Goal: Information Seeking & Learning: Learn about a topic

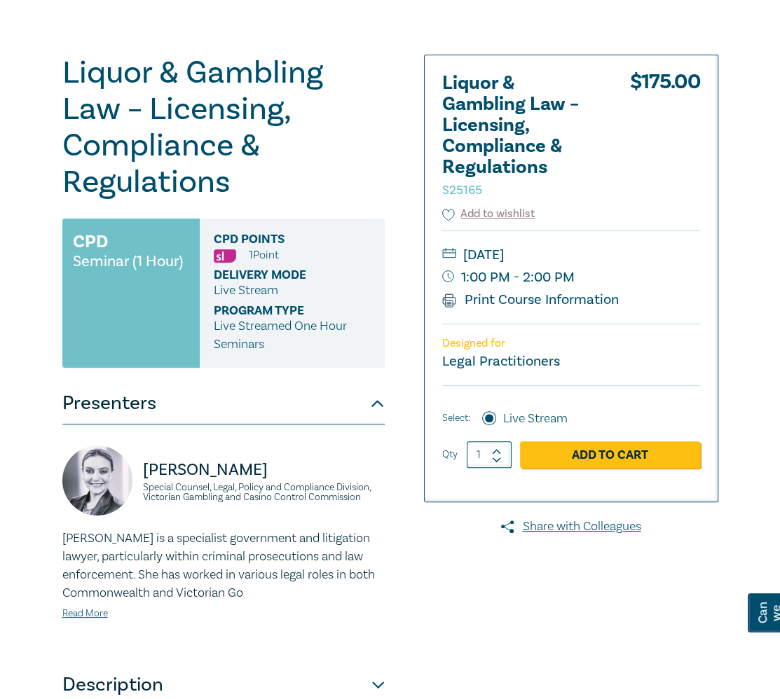
scroll to position [119, 0]
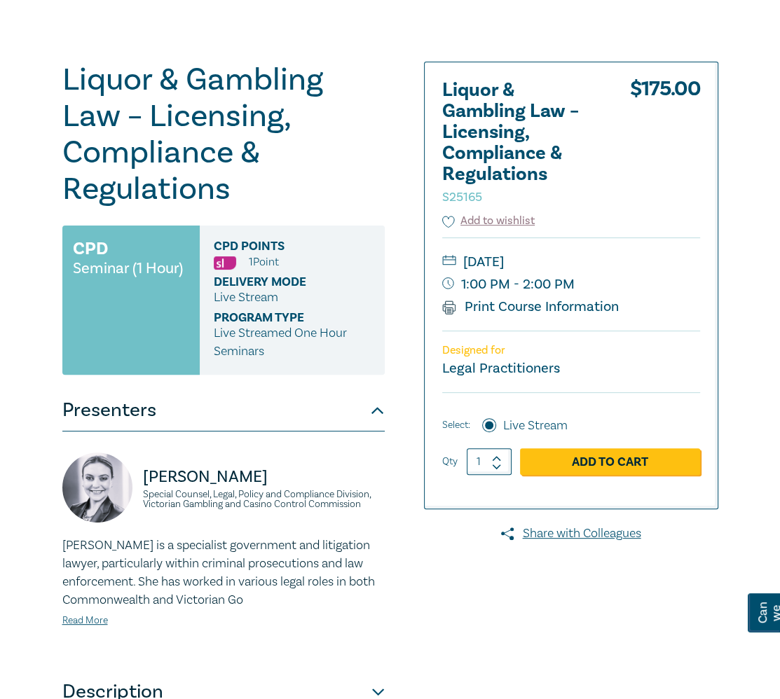
click at [729, 71] on div "Liquor & Gambling Law – Licensing, Compliance & Regulations S25165 CPD Seminar …" at bounding box center [390, 412] width 780 height 834
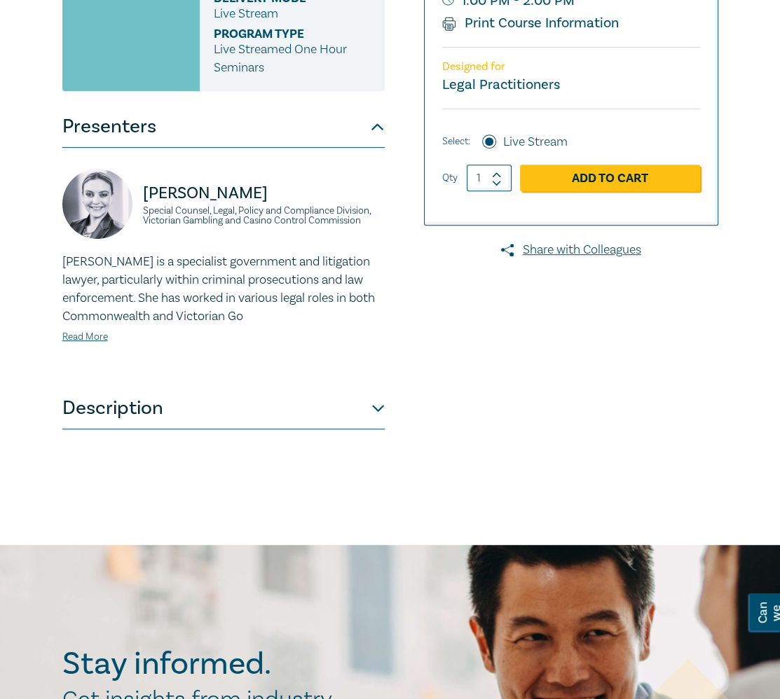
scroll to position [404, 0]
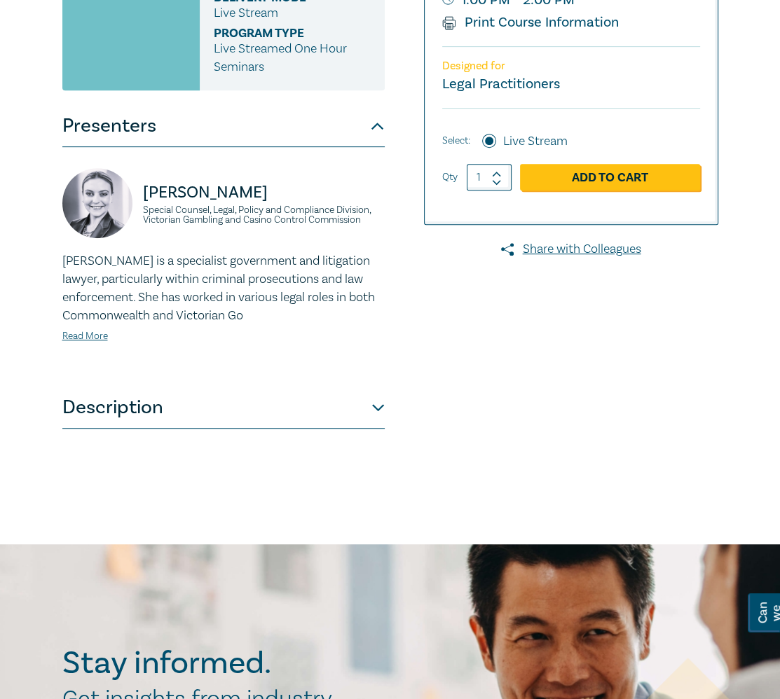
drag, startPoint x: 370, startPoint y: 425, endPoint x: 392, endPoint y: 425, distance: 21.7
click at [373, 425] on button "Description" at bounding box center [223, 408] width 322 height 42
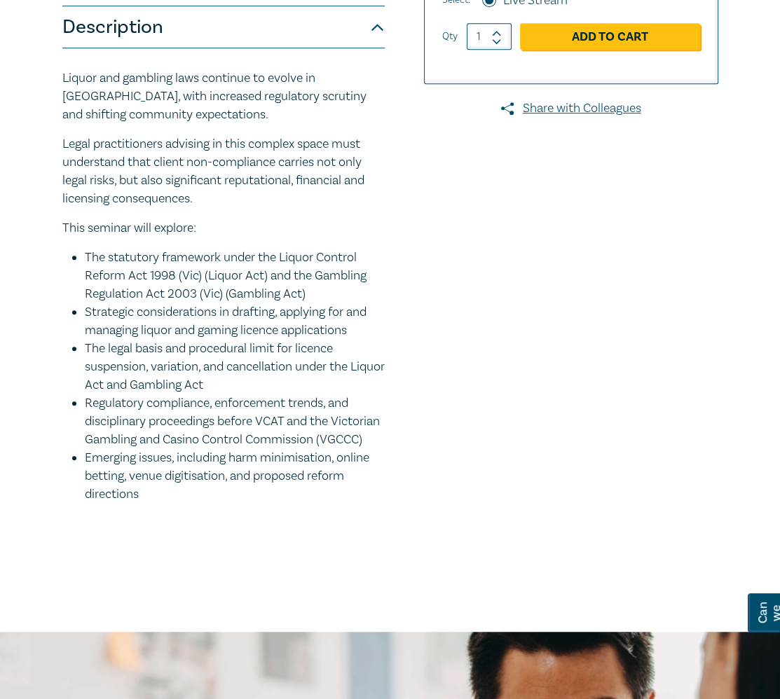
scroll to position [544, 0]
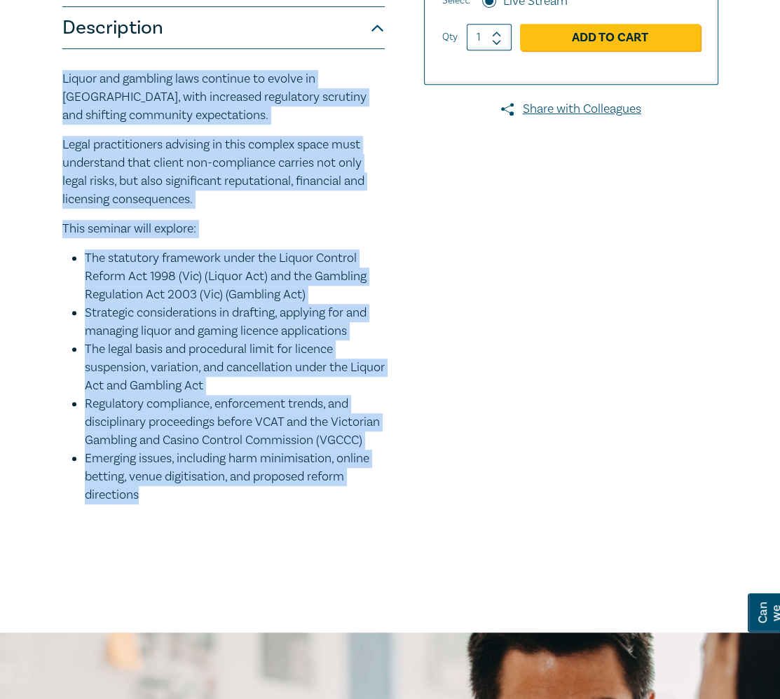
drag, startPoint x: 140, startPoint y: 530, endPoint x: 34, endPoint y: 100, distance: 443.8
click at [34, 100] on div "Liquor & Gambling Law – Licensing, Compliance & Regulations S25165 CPD Seminar …" at bounding box center [390, 101] width 780 height 1062
copy div "Liquor and gambling laws continue to evolve in Victoria, with increased regulat…"
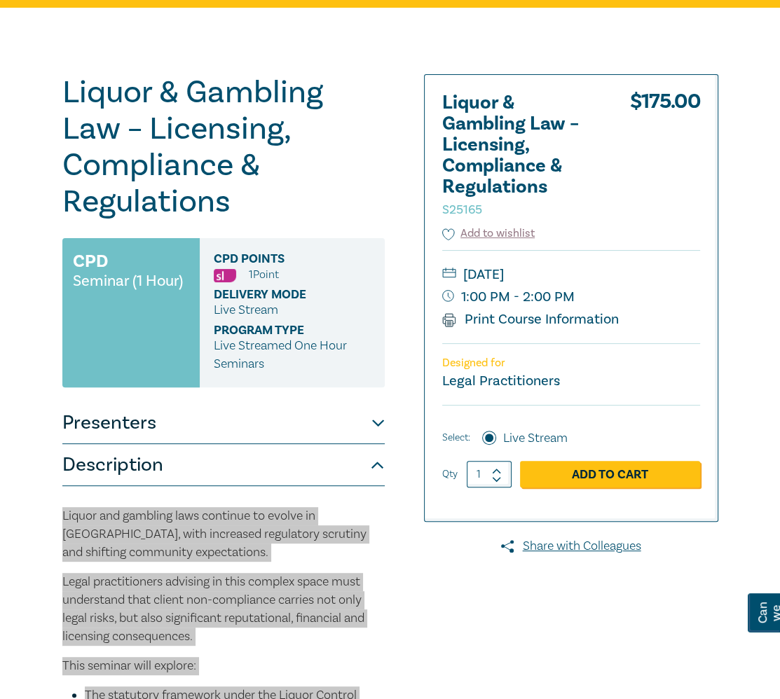
scroll to position [106, 0]
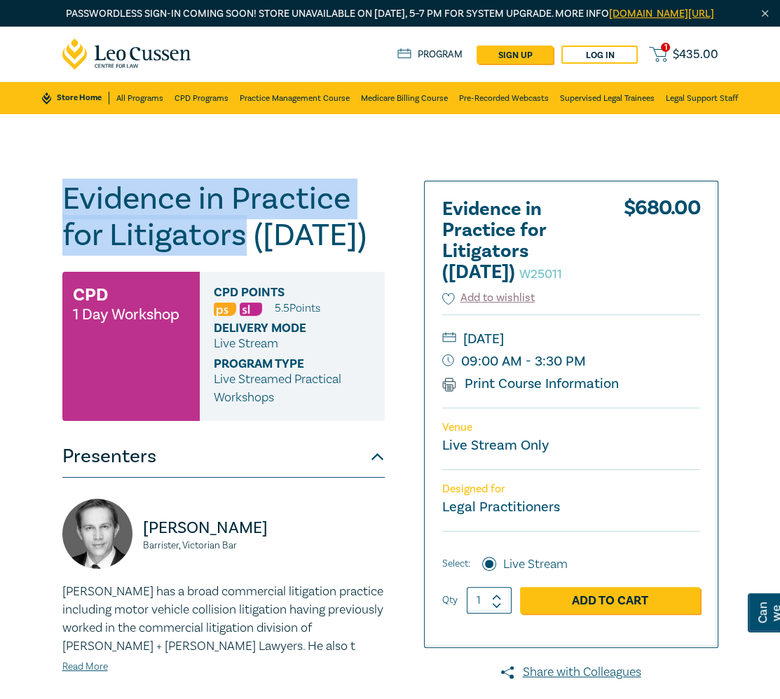
drag, startPoint x: 243, startPoint y: 255, endPoint x: 39, endPoint y: 223, distance: 207.1
click at [39, 223] on div "Evidence in Practice for Litigators (Oct 2025) W25011 CPD 1 Day Workshop CPD Po…" at bounding box center [390, 531] width 780 height 834
copy h1 "Evidence in Practice for Litigators"
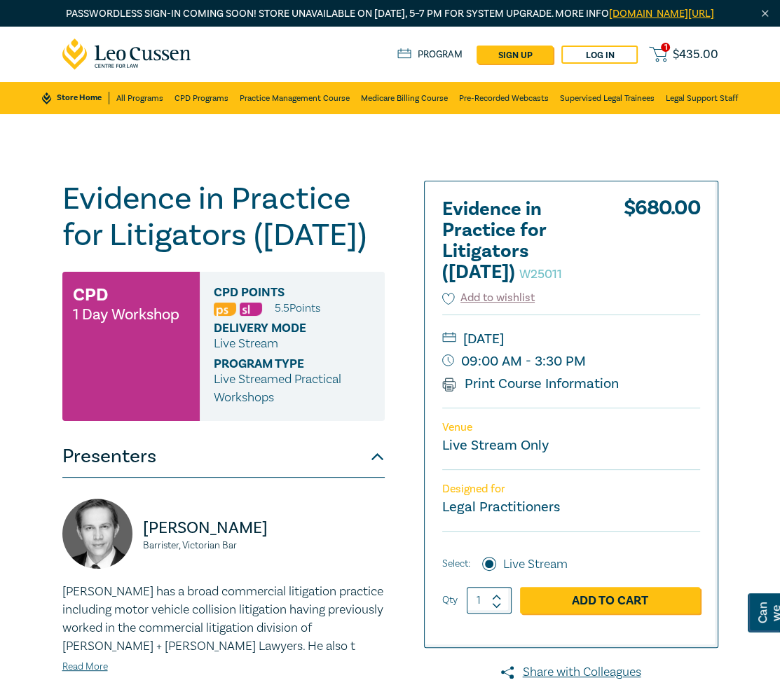
click at [762, 58] on nav "1 $ 435.00 Store Home About us Program sign up Log in 1 $ 435.00 Store Home All…" at bounding box center [390, 71] width 780 height 88
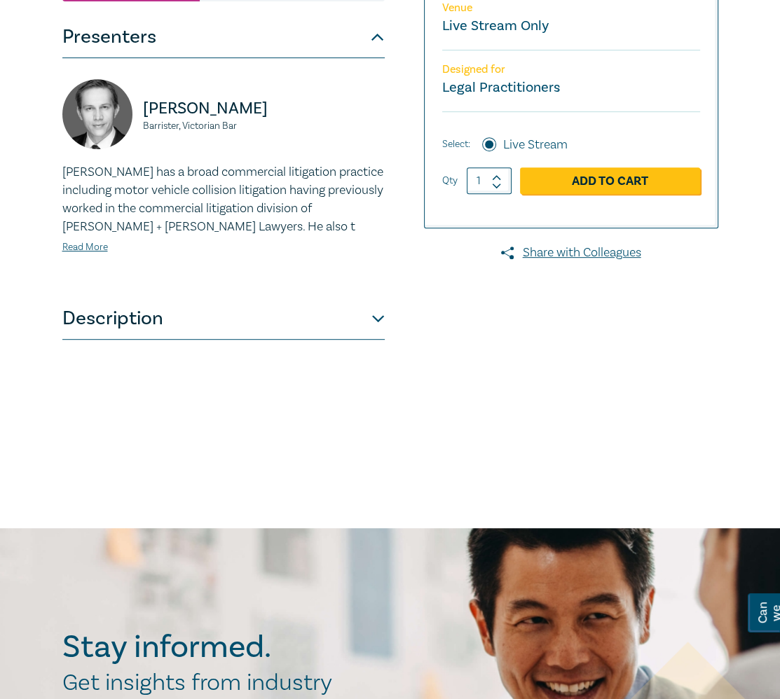
scroll to position [420, 0]
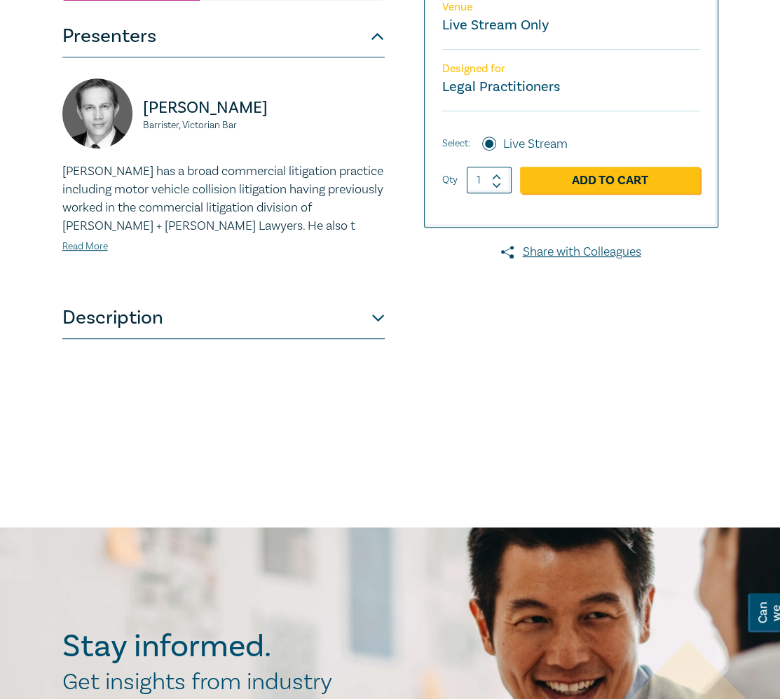
click at [366, 339] on button "Description" at bounding box center [223, 318] width 322 height 42
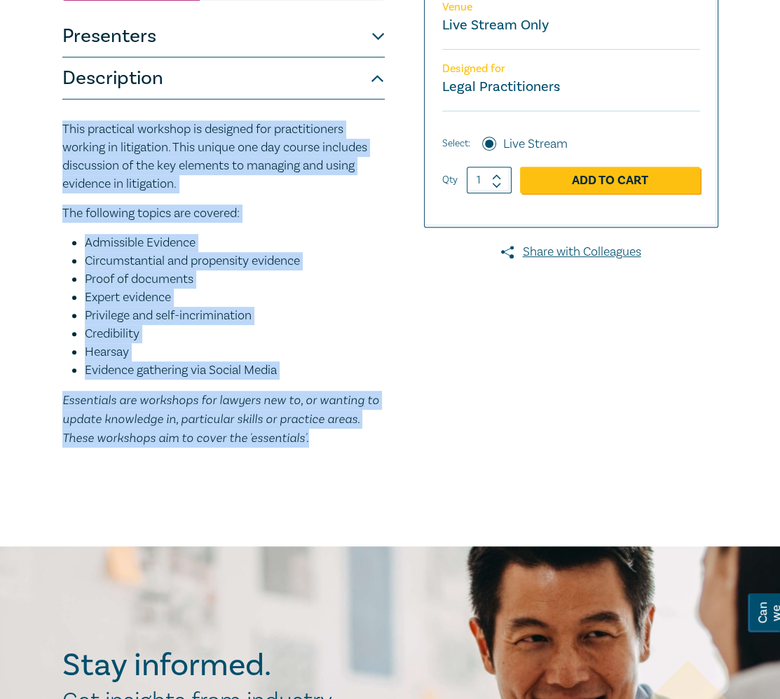
drag, startPoint x: 302, startPoint y: 488, endPoint x: 43, endPoint y: 175, distance: 406.1
click at [43, 175] on div "Evidence in Practice for Litigators (Oct 2025) W25011 CPD 1 Day Workshop CPD Po…" at bounding box center [390, 120] width 780 height 853
copy div "This practical workshop is designed for practitioners working in litigation. Th…"
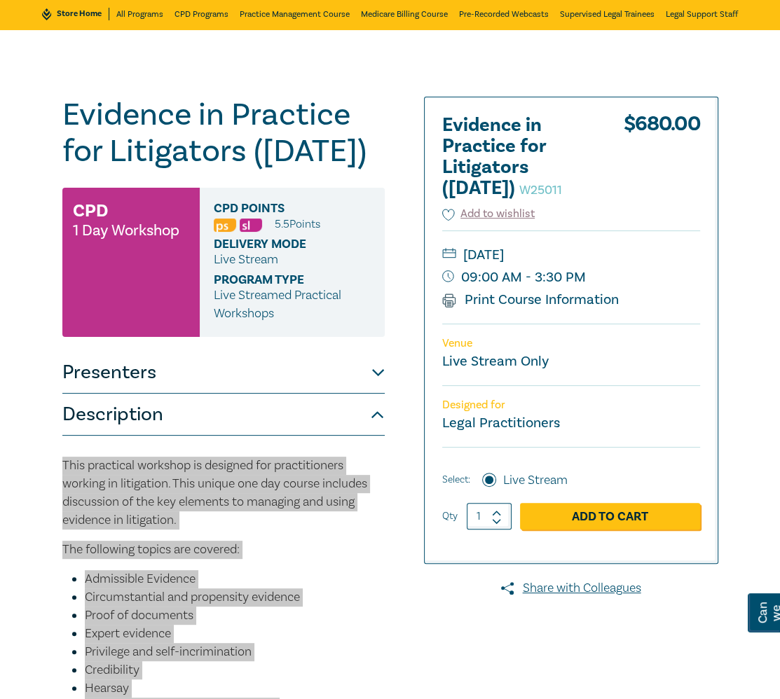
scroll to position [0, 0]
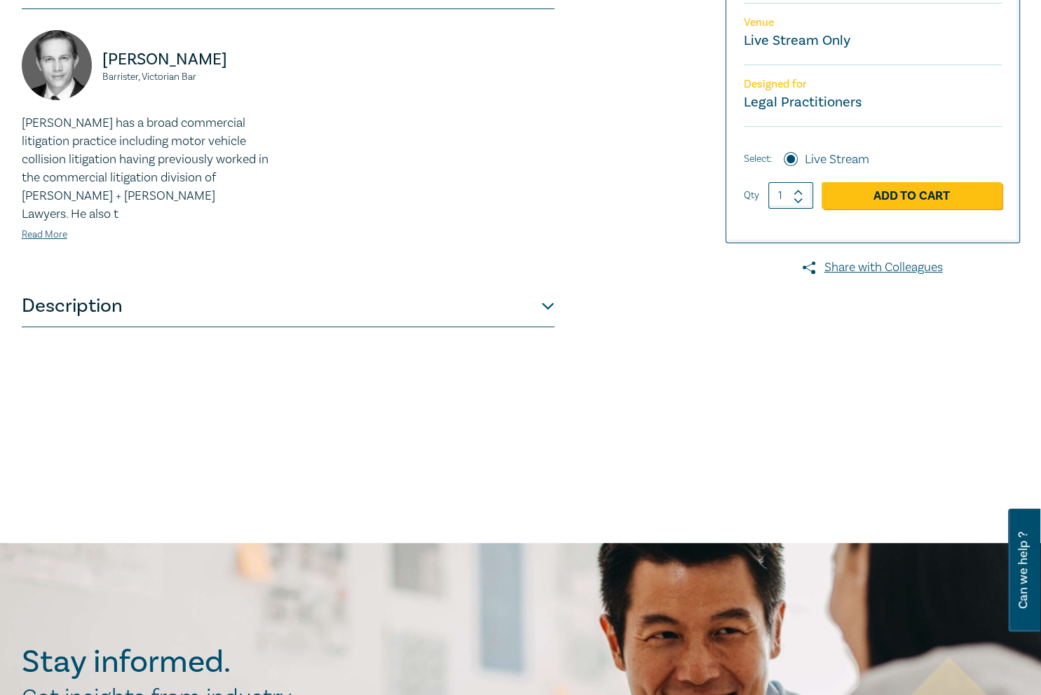
scroll to position [416, 0]
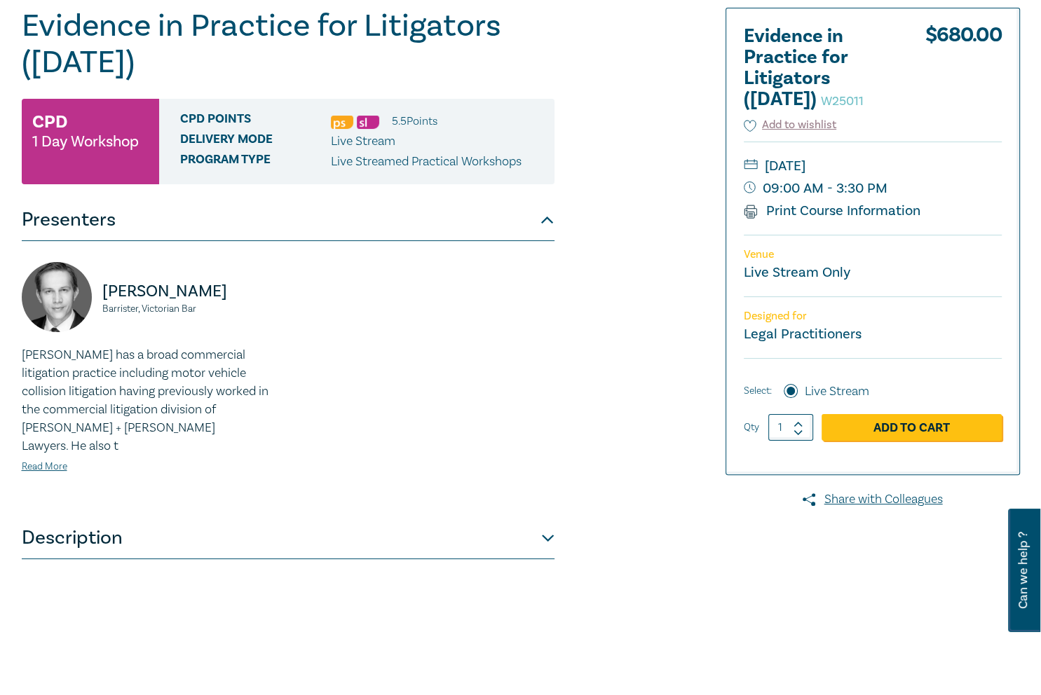
scroll to position [280, 0]
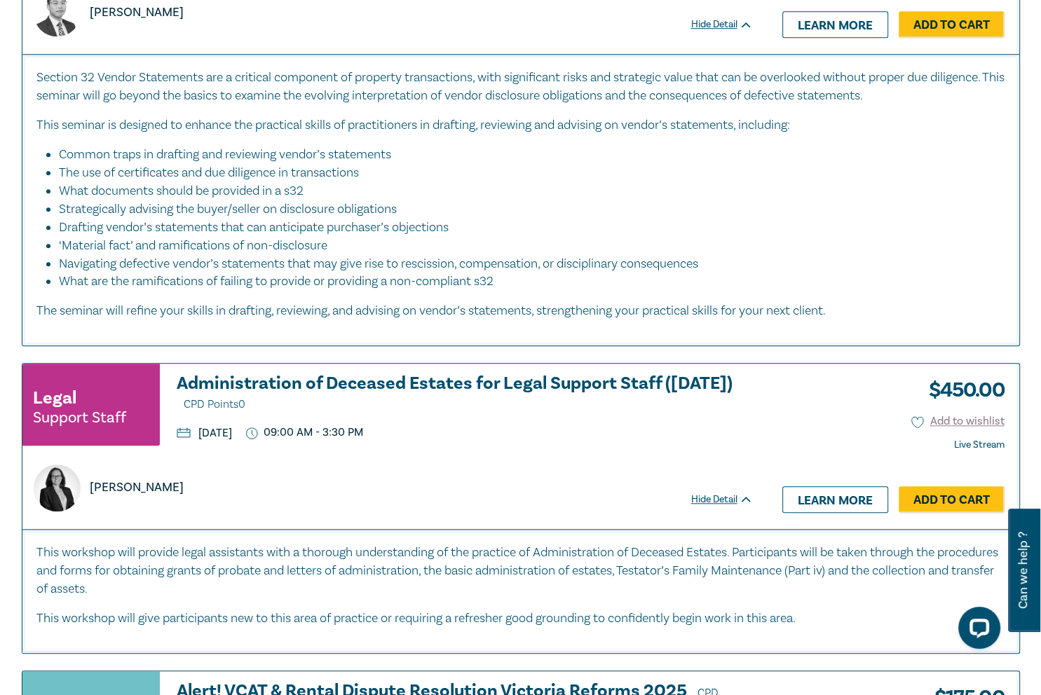
scroll to position [1234, 0]
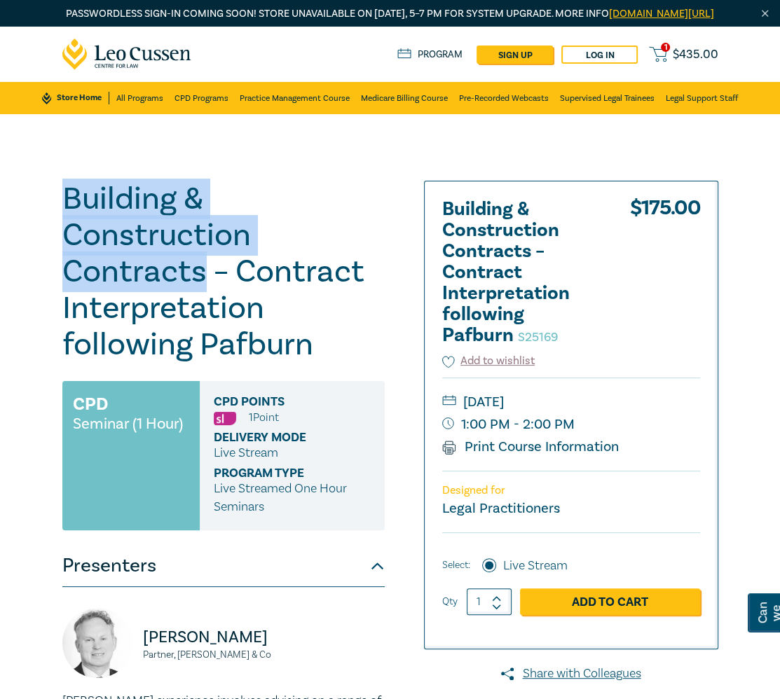
drag, startPoint x: 204, startPoint y: 285, endPoint x: 34, endPoint y: 203, distance: 188.4
click at [34, 203] on div "Building & Construction Contracts – Contract Interpretation following Pafburn S…" at bounding box center [390, 531] width 780 height 834
copy h1 "Building & Construction Contracts"
click at [193, 294] on h1 "Building & Construction Contracts – Contract Interpretation following Pafburn S…" at bounding box center [223, 272] width 322 height 182
drag, startPoint x: 202, startPoint y: 290, endPoint x: 62, endPoint y: 210, distance: 161.7
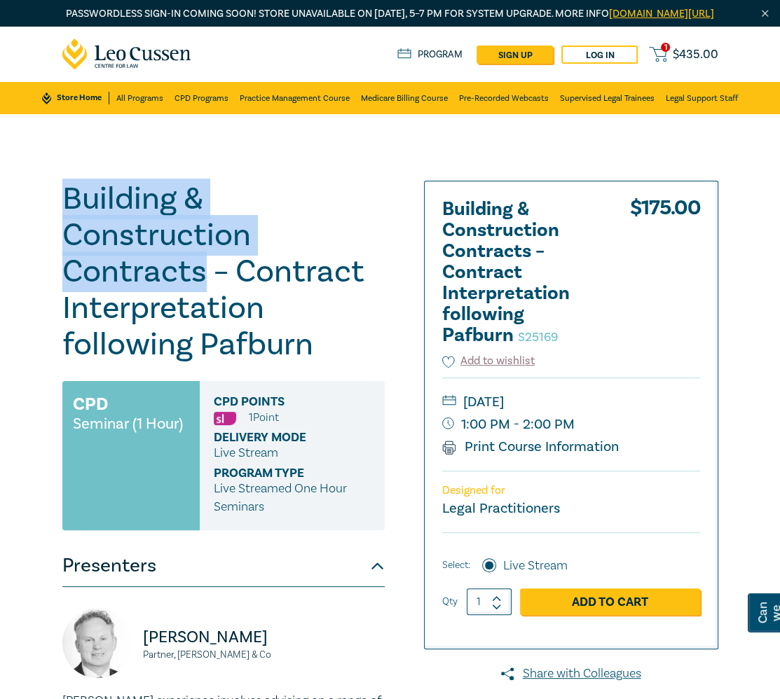
click at [62, 210] on h1 "Building & Construction Contracts – Contract Interpretation following Pafburn S…" at bounding box center [223, 272] width 322 height 182
copy h1 "Building & Construction Contracts"
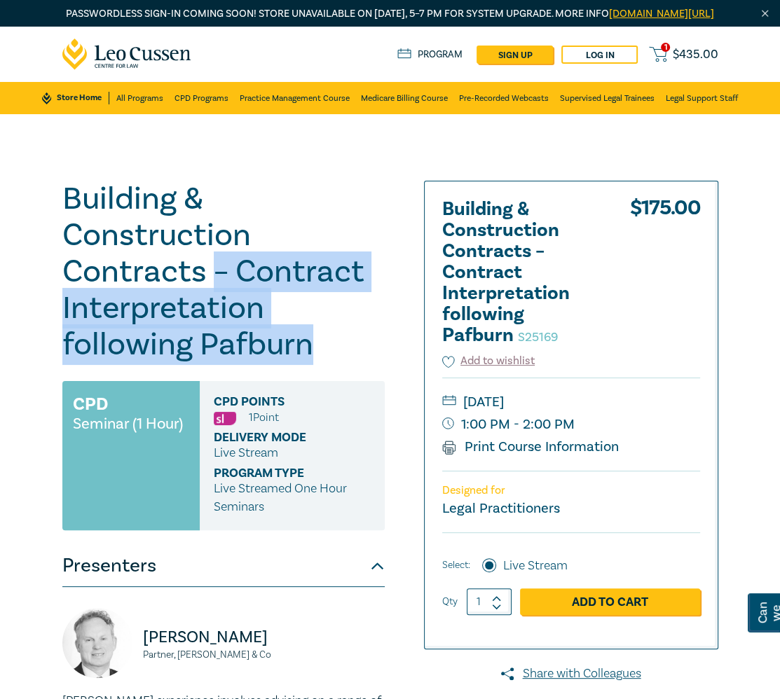
drag, startPoint x: 212, startPoint y: 288, endPoint x: 335, endPoint y: 369, distance: 147.3
click at [335, 363] on h1 "Building & Construction Contracts – Contract Interpretation following Pafburn S…" at bounding box center [223, 272] width 322 height 182
copy h1 "– Contract Interpretation following Pafburn"
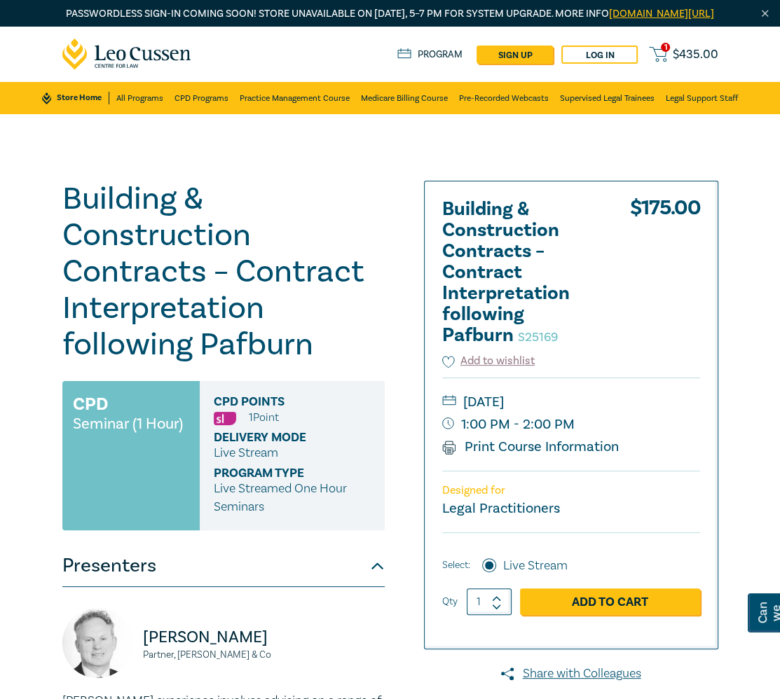
click at [579, 436] on small "1:00 PM - 2:00 PM" at bounding box center [571, 424] width 258 height 22
drag, startPoint x: 519, startPoint y: 417, endPoint x: 587, endPoint y: 415, distance: 68.0
click at [588, 413] on small "Tuesday, 28 October 2025" at bounding box center [571, 402] width 258 height 22
copy small "28 October"
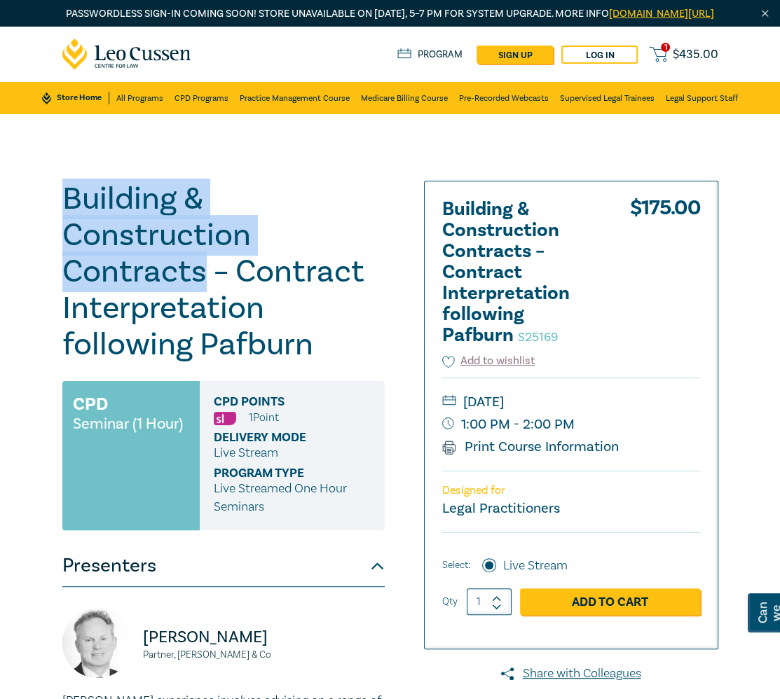
drag, startPoint x: 205, startPoint y: 296, endPoint x: 36, endPoint y: 212, distance: 188.3
click at [36, 212] on div "Building & Construction Contracts – Contract Interpretation following Pafburn S…" at bounding box center [390, 531] width 780 height 834
copy h1 "Building & Construction Contracts"
drag, startPoint x: 49, startPoint y: 181, endPoint x: 156, endPoint y: 200, distance: 108.9
click at [49, 180] on div "Building & Construction Contracts – Contract Interpretation following Pafburn S…" at bounding box center [390, 531] width 780 height 834
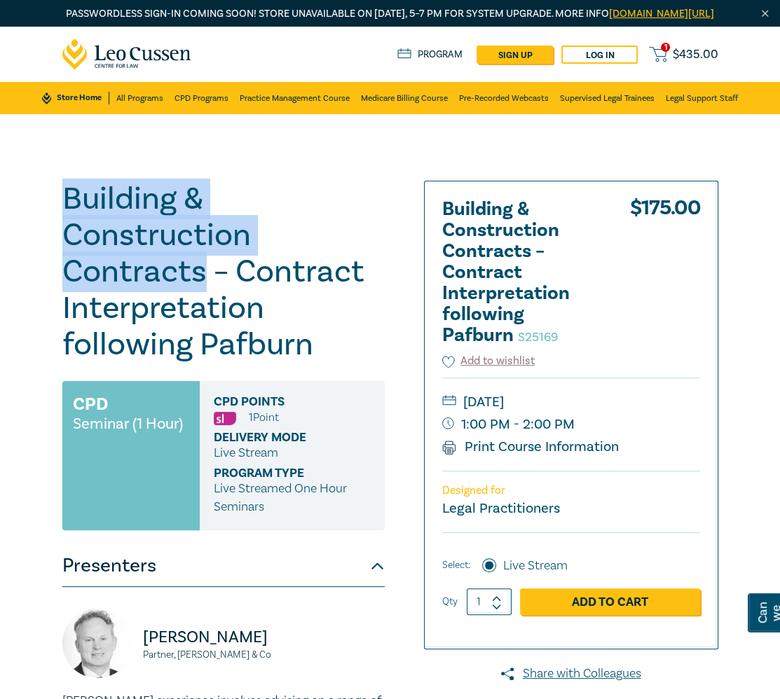
click at [203, 274] on h1 "Building & Construction Contracts – Contract Interpretation following Pafburn S…" at bounding box center [223, 272] width 322 height 182
drag, startPoint x: 199, startPoint y: 292, endPoint x: 31, endPoint y: 203, distance: 189.9
click at [31, 203] on div "Building & Construction Contracts – Contract Interpretation following Pafburn S…" at bounding box center [390, 531] width 780 height 834
copy h1 "Building & Construction Contracts"
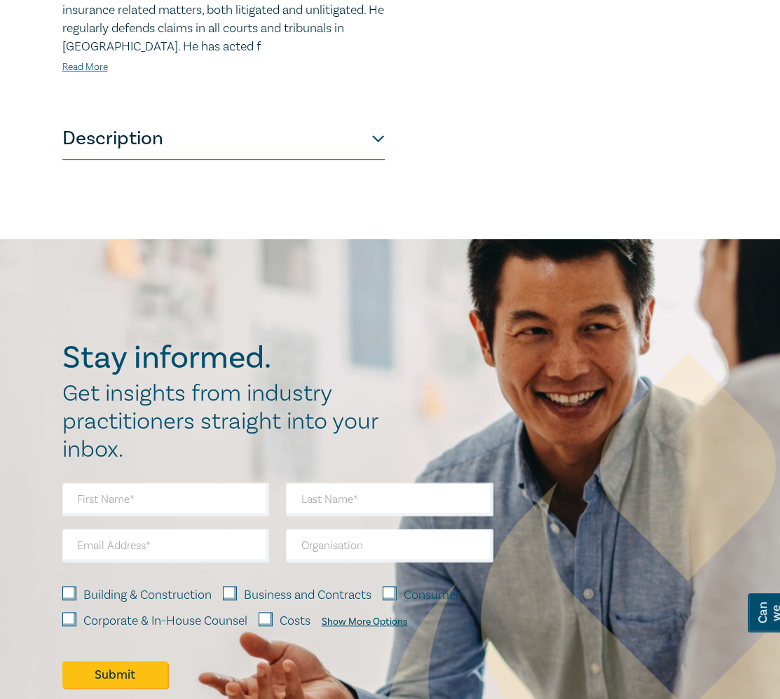
scroll to position [710, 0]
click at [100, 151] on button "Description" at bounding box center [223, 138] width 322 height 42
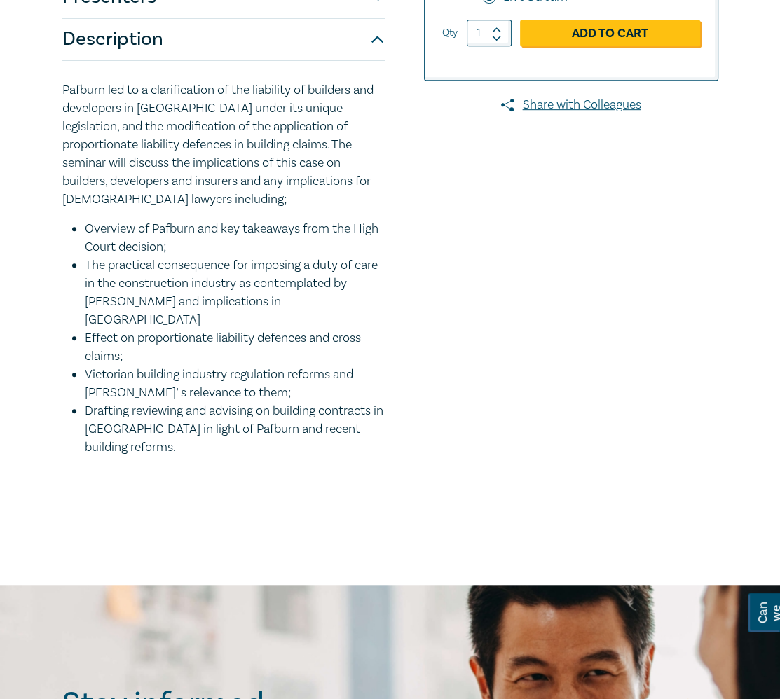
scroll to position [570, 0]
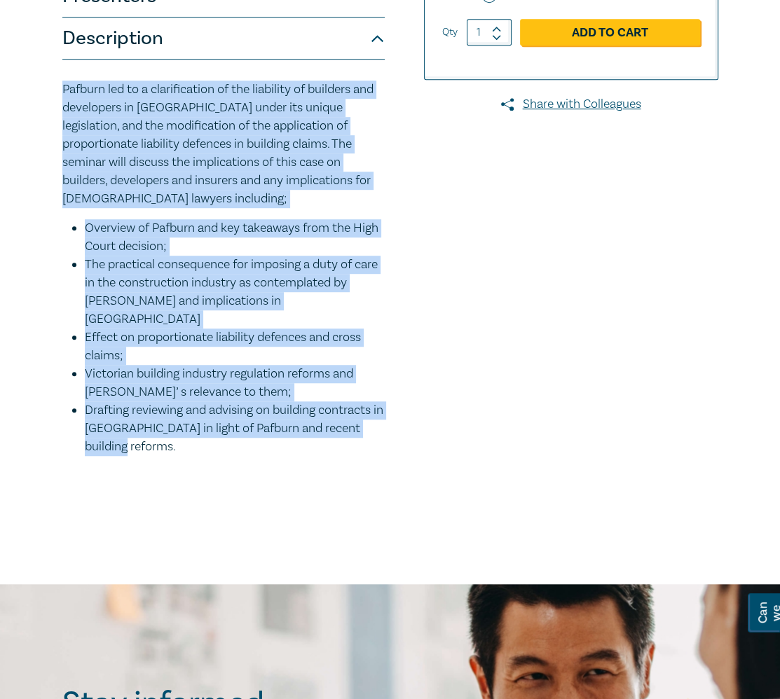
drag, startPoint x: 131, startPoint y: 442, endPoint x: 46, endPoint y: 111, distance: 342.1
click at [46, 111] on div "Building & Construction Contracts – Contract Interpretation following Pafburn S…" at bounding box center [390, 65] width 780 height 1040
copy div "Pafburn led to a clarification of the liability of builders and developers in N…"
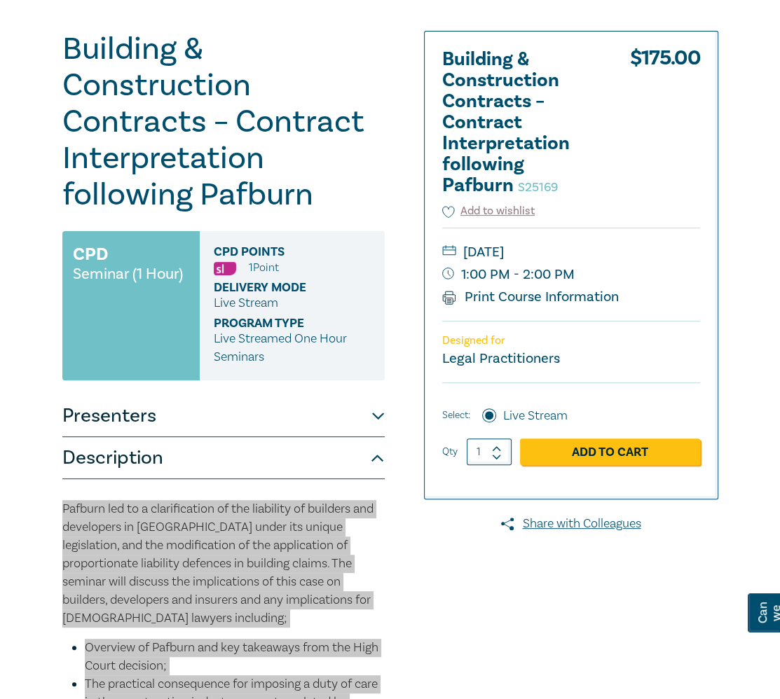
scroll to position [0, 0]
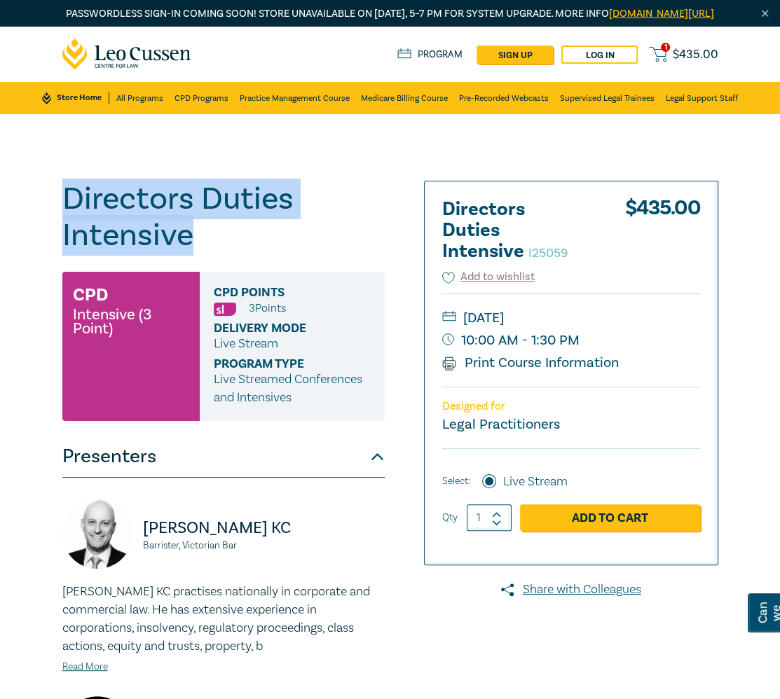
drag, startPoint x: 188, startPoint y: 252, endPoint x: 43, endPoint y: 207, distance: 151.2
copy h1 "Directors Duties Intensive"
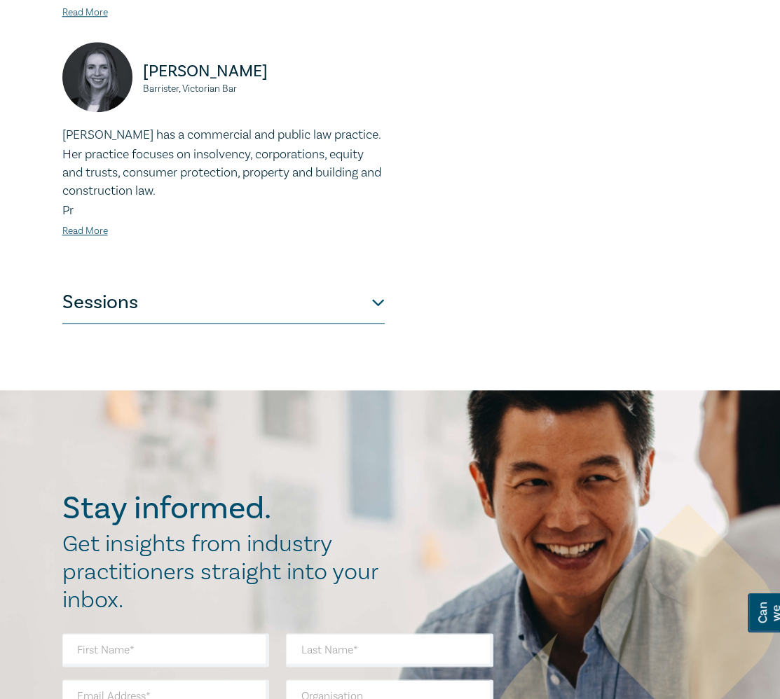
click at [227, 300] on button "Sessions" at bounding box center [223, 303] width 322 height 42
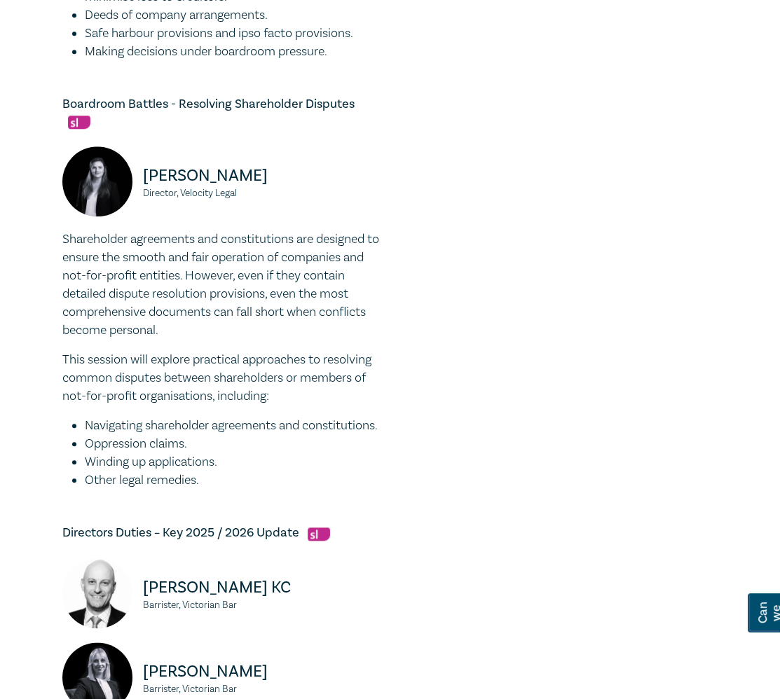
scroll to position [911, 0]
drag, startPoint x: 210, startPoint y: 517, endPoint x: 26, endPoint y: 249, distance: 325.0
click at [26, 249] on div "Directors Duties Intensive I25059 CPD Intensive (3 Point) CPD Points 3 Point s …" at bounding box center [390, 213] width 780 height 2020
copy div "Shareholder agreements and constitutions are designed to ensure the smooth and …"
drag, startPoint x: 245, startPoint y: 210, endPoint x: 135, endPoint y: 188, distance: 111.5
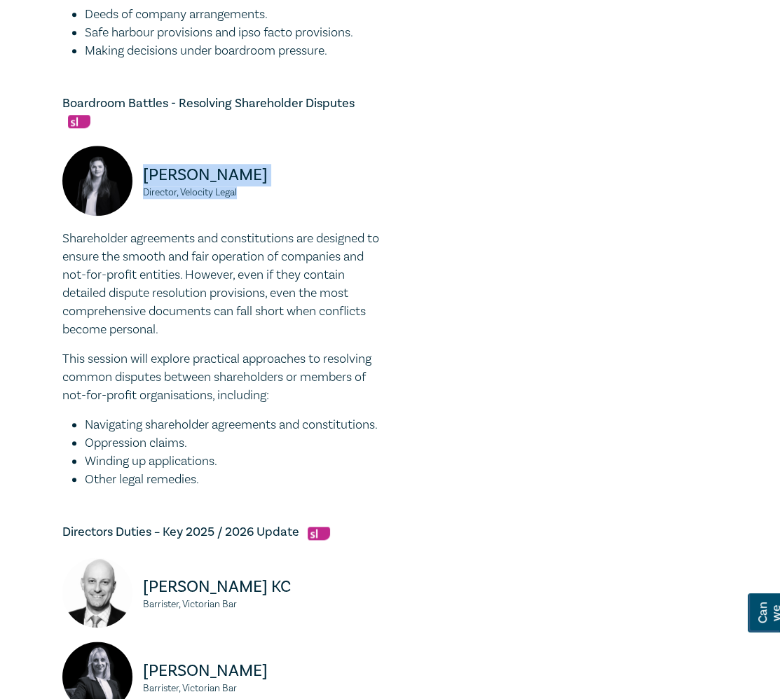
click at [135, 188] on div "Jess Hill Director, Velocity Legal" at bounding box center [223, 188] width 322 height 84
copy div "Jess Hill Director, Velocity Legal"
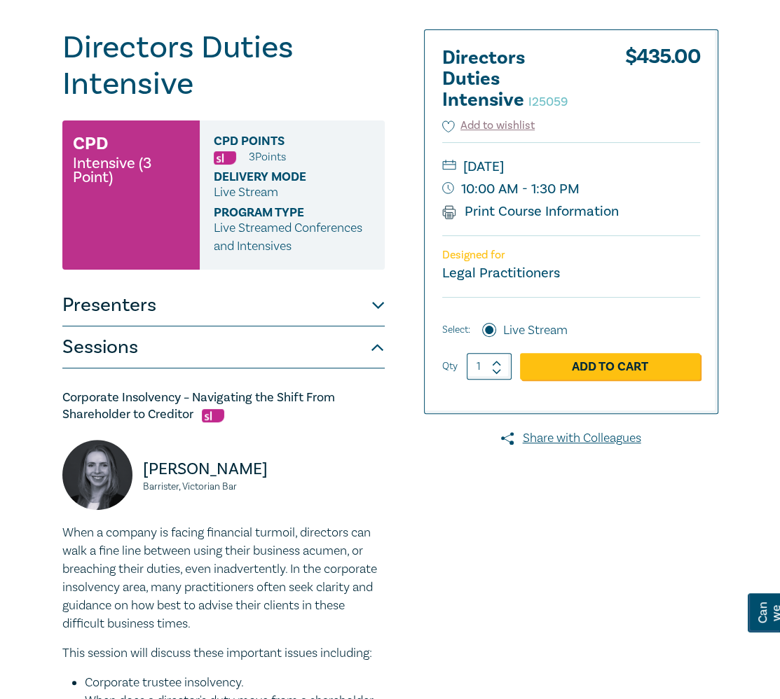
scroll to position [0, 0]
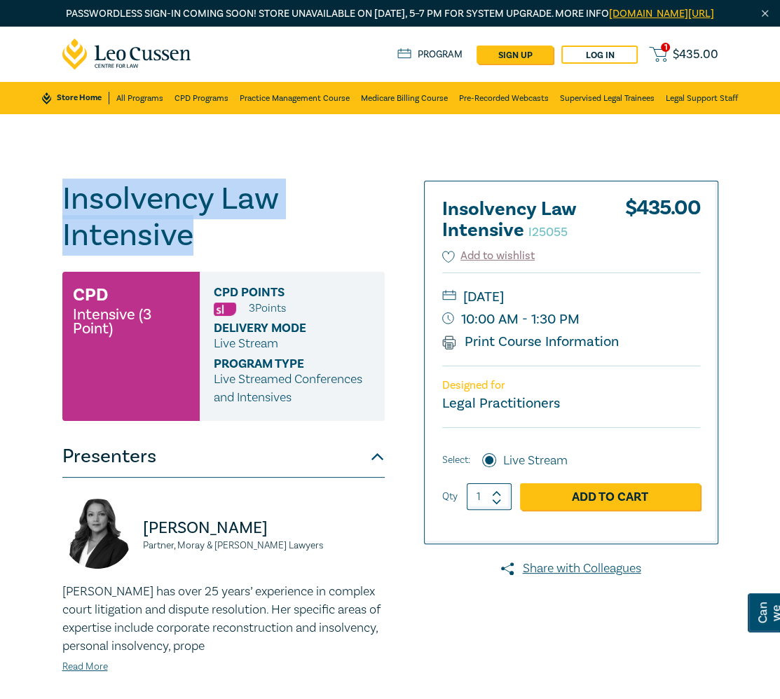
drag, startPoint x: 191, startPoint y: 254, endPoint x: 54, endPoint y: 221, distance: 140.6
copy h1 "Insolvency Law Intensive"
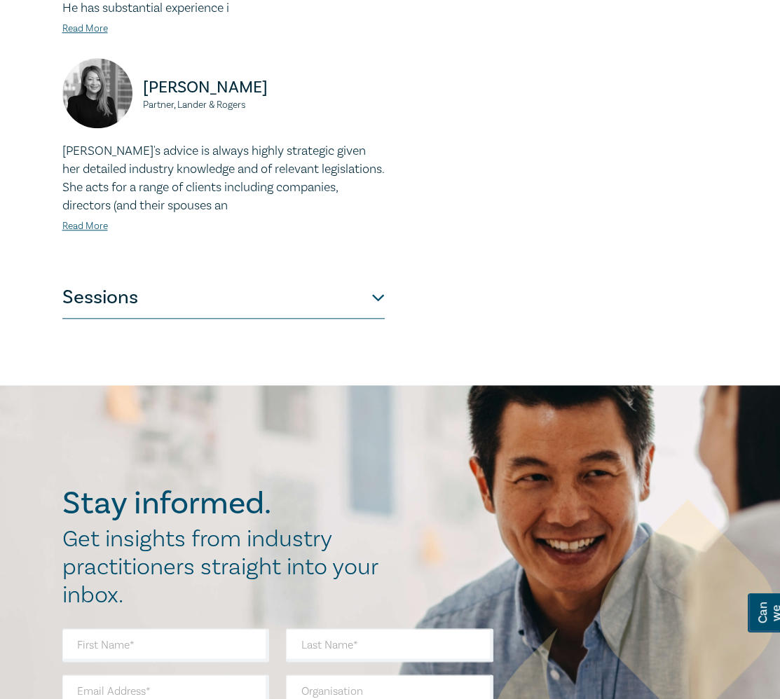
scroll to position [1036, 0]
click at [261, 318] on button "Sessions" at bounding box center [223, 297] width 322 height 42
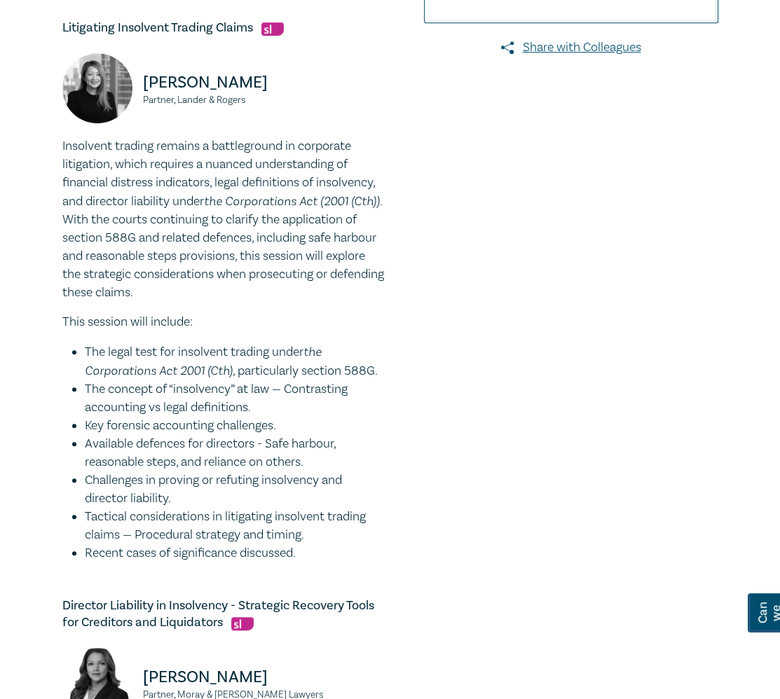
scroll to position [521, 0]
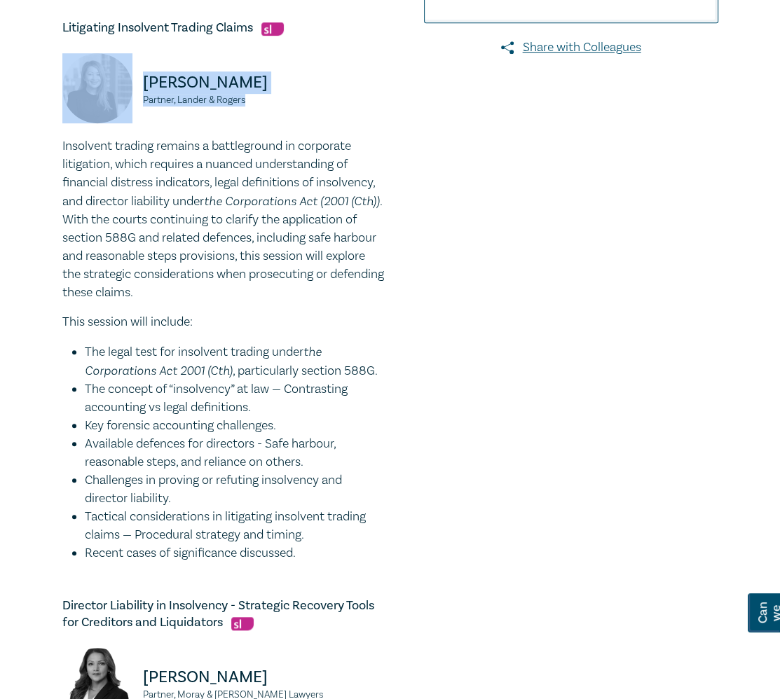
drag, startPoint x: 259, startPoint y: 123, endPoint x: 126, endPoint y: 91, distance: 136.1
click at [126, 91] on div "Lily Nguyen Partner, Lander & Rogers" at bounding box center [223, 95] width 322 height 84
copy div "Lily Nguyen Partner, Lander & Rogers"
click at [320, 92] on p "Lily Nguyen" at bounding box center [264, 82] width 242 height 22
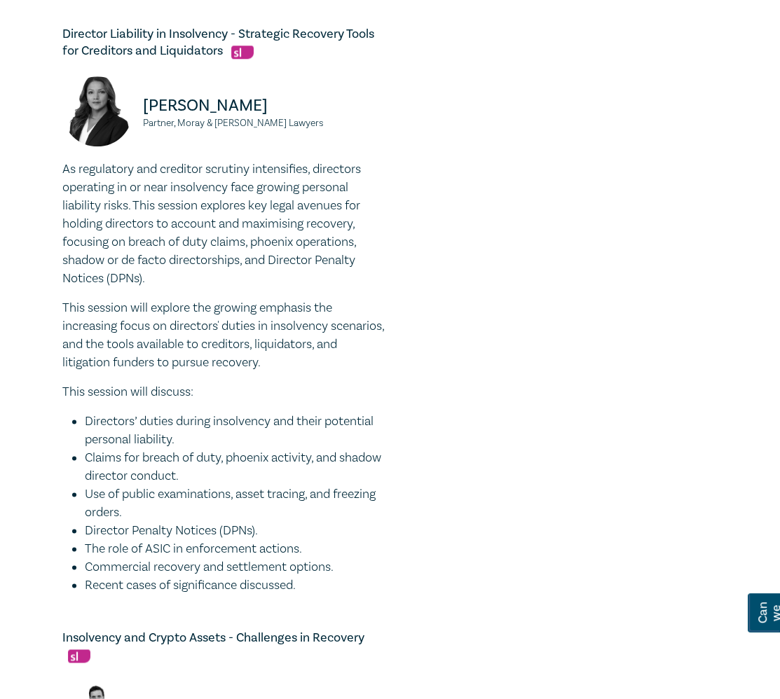
scroll to position [1090, 0]
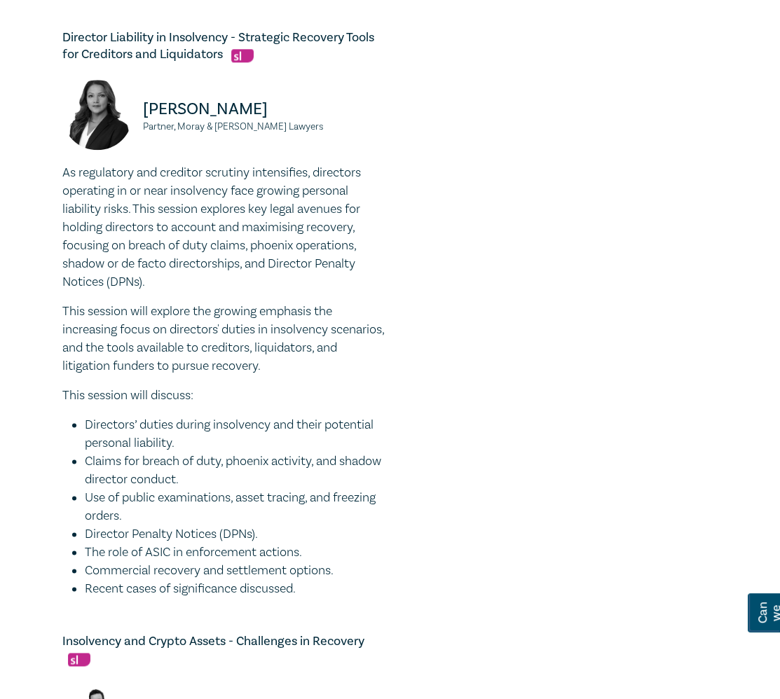
drag, startPoint x: 62, startPoint y: 182, endPoint x: 350, endPoint y: 597, distance: 505.0
click at [352, 598] on div "As regulatory and creditor scrutiny intensifies, directors operating in or near…" at bounding box center [223, 381] width 322 height 434
copy div "As regulatory and creditor scrutiny intensifies, directors operating in or near…"
drag, startPoint x: 296, startPoint y: 145, endPoint x: 140, endPoint y: 126, distance: 157.4
click at [140, 126] on div "Radhika Kanhai Partner, Moray & Agnew Lawyers" at bounding box center [223, 122] width 322 height 84
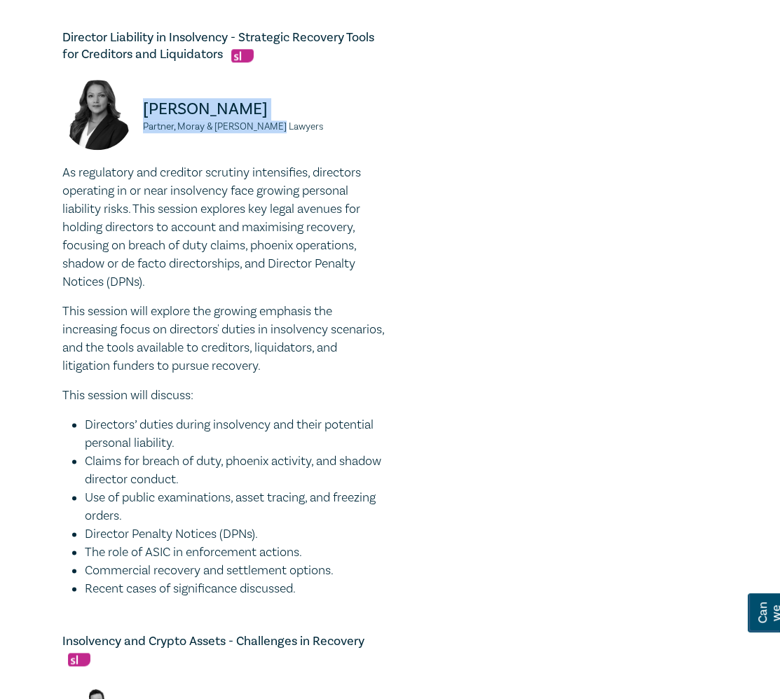
copy div "Radhika Kanhai Partner, Moray & Agnew Lawyers"
click at [211, 121] on p "Radhika Kanhai" at bounding box center [264, 109] width 242 height 22
drag, startPoint x: 200, startPoint y: 123, endPoint x: 132, endPoint y: 114, distance: 67.8
click at [132, 114] on div "Radhika Kanhai Partner, Moray & Agnew Lawyers" at bounding box center [223, 122] width 322 height 84
copy p "Radhika"
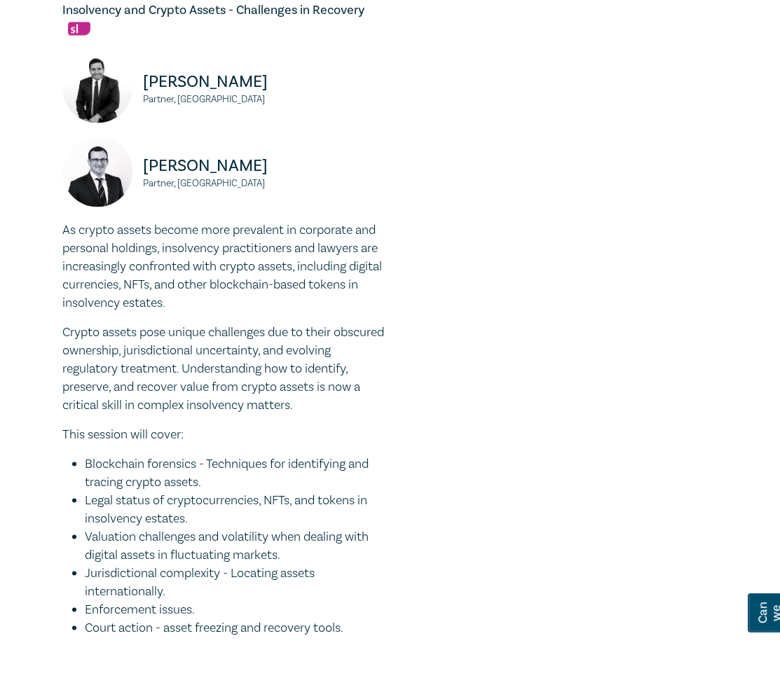
scroll to position [1721, 0]
drag, startPoint x: 331, startPoint y: 633, endPoint x: 1, endPoint y: 250, distance: 505.8
copy div "As crypto assets become more prevalent in corporate and personal holdings, inso…"
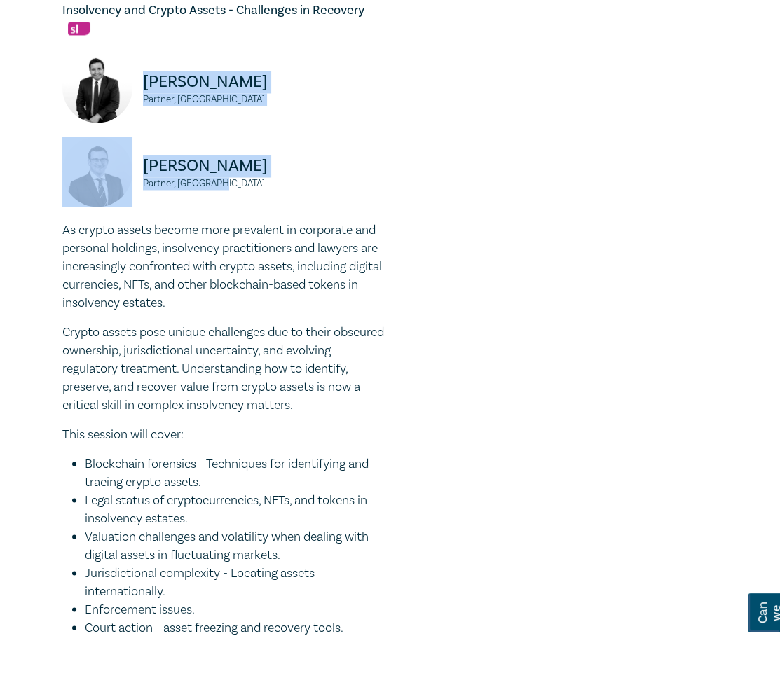
drag, startPoint x: 247, startPoint y: 201, endPoint x: 144, endPoint y: 81, distance: 158.1
click at [144, 81] on div "David Kreltszheim Partner, Cornwalls Jarrod Munro Partner, Cornwalls" at bounding box center [223, 137] width 339 height 168
copy div "David Kreltszheim Partner, Cornwalls Jarrod Munro Partner, Cornwalls"
click at [352, 93] on p "David Kreltszheim" at bounding box center [264, 82] width 242 height 22
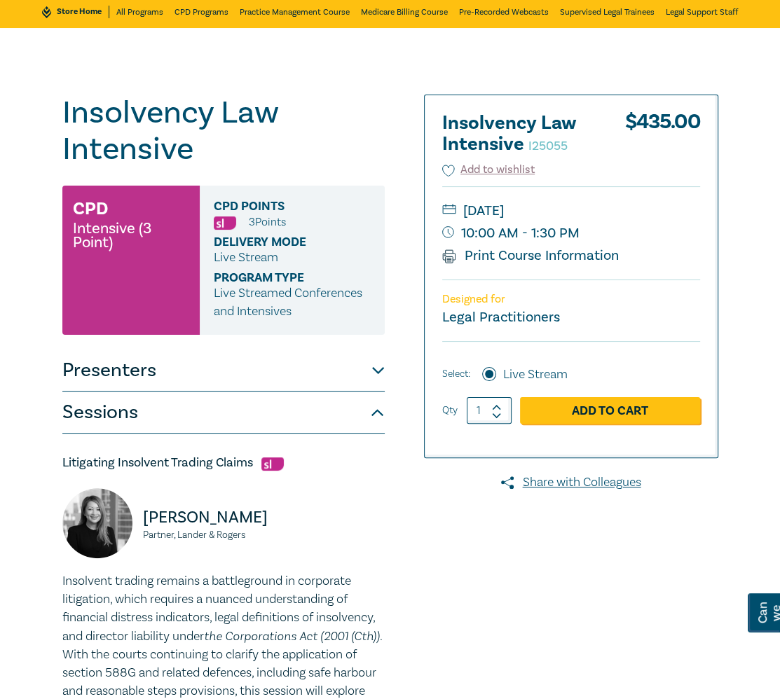
scroll to position [0, 0]
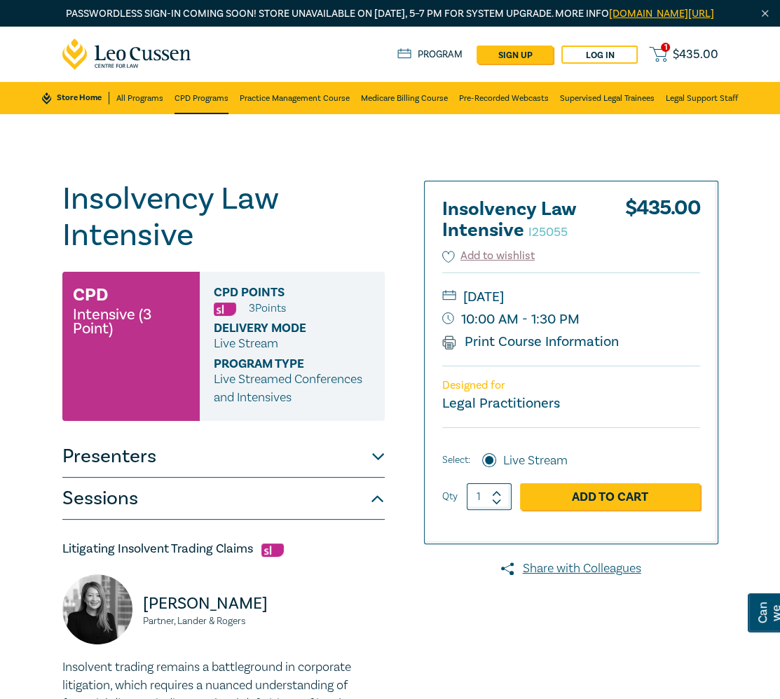
click at [191, 110] on link "CPD Programs" at bounding box center [201, 98] width 54 height 32
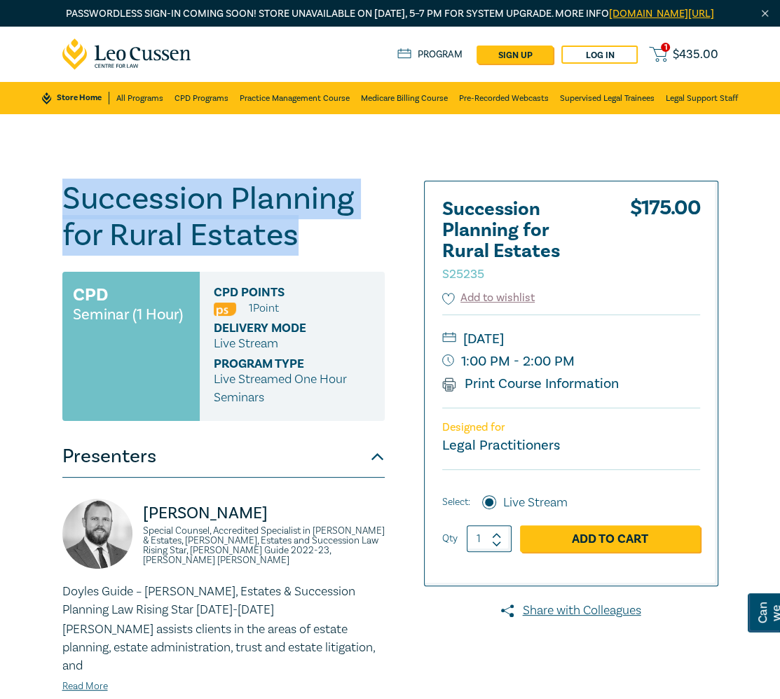
drag, startPoint x: 296, startPoint y: 255, endPoint x: 59, endPoint y: 224, distance: 238.9
click at [59, 224] on div "Succession Planning for Rural Estates S25235 CPD Seminar (1 Hour) CPD Points 1 …" at bounding box center [250, 531] width 392 height 701
copy h1 "Succession Planning for Rural Estates"
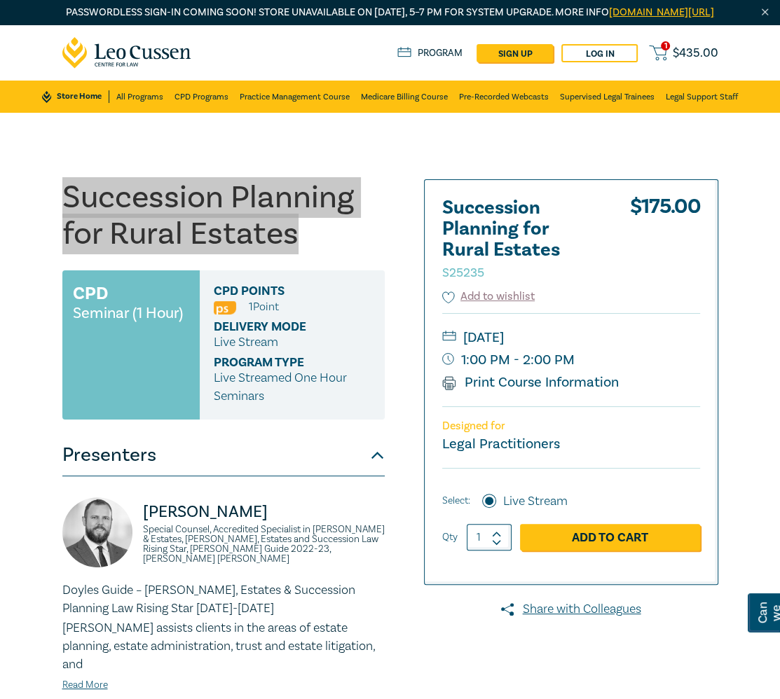
scroll to position [2, 0]
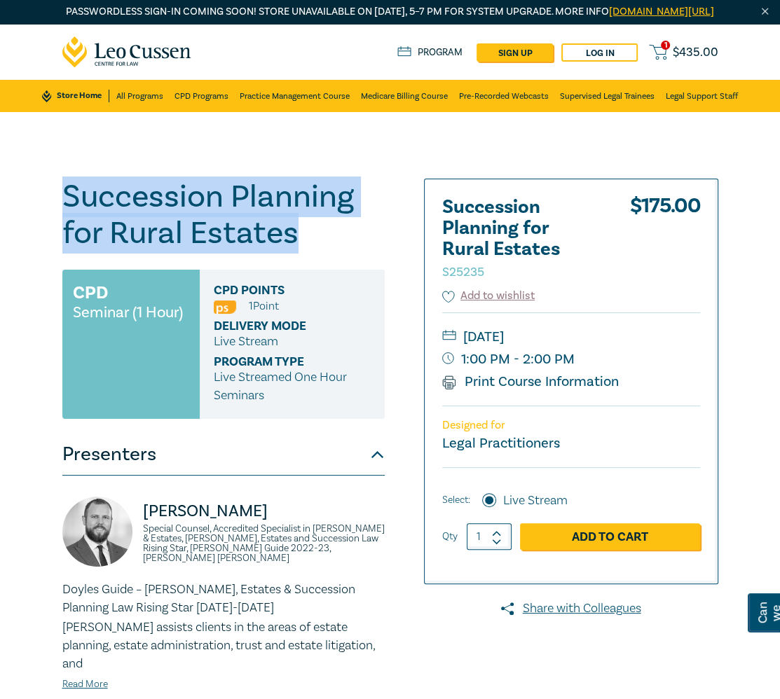
click at [27, 257] on div "Succession Planning for Rural Estates S25235 CPD Seminar (1 Hour) CPD Points 1 …" at bounding box center [390, 529] width 780 height 834
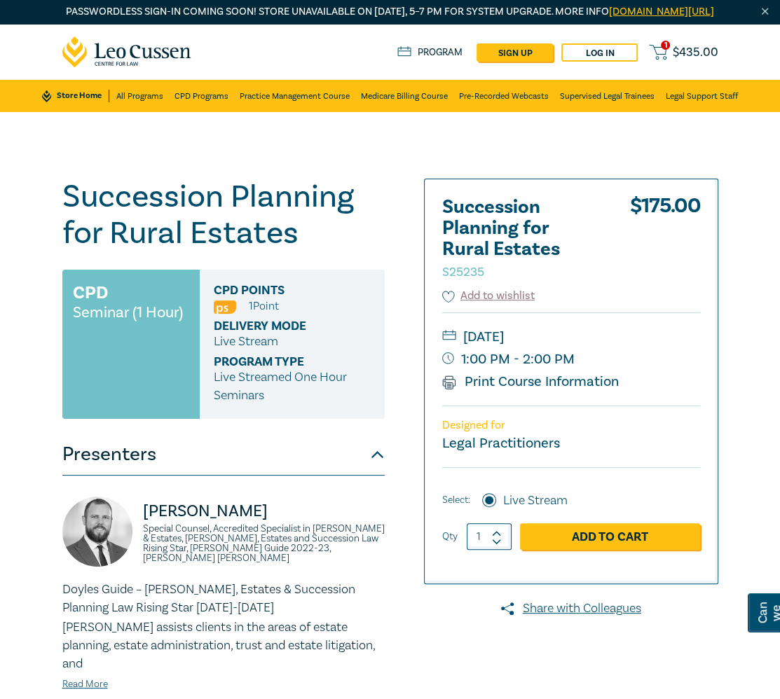
click at [33, 205] on div "Succession Planning for Rural Estates S25235 CPD Seminar (1 Hour) CPD Points 1 …" at bounding box center [390, 529] width 780 height 834
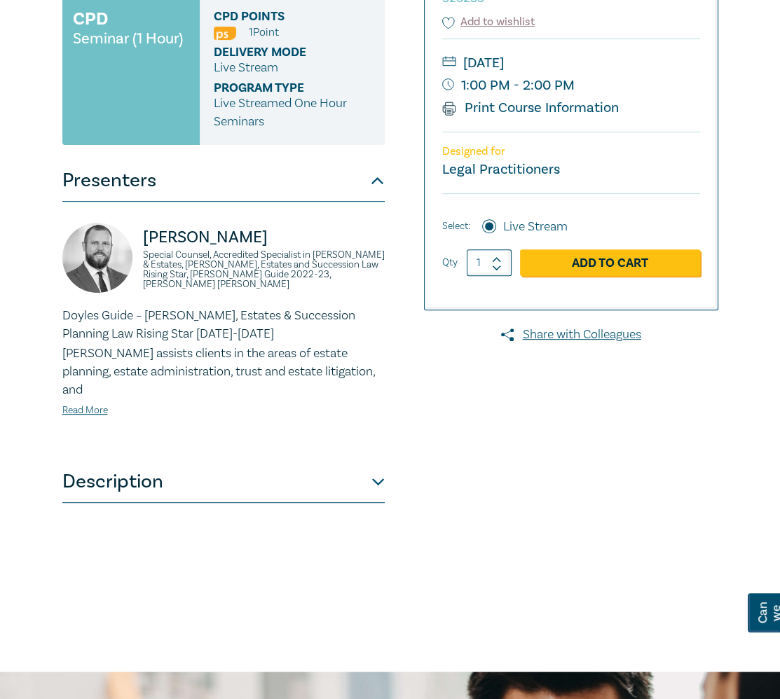
scroll to position [282, 0]
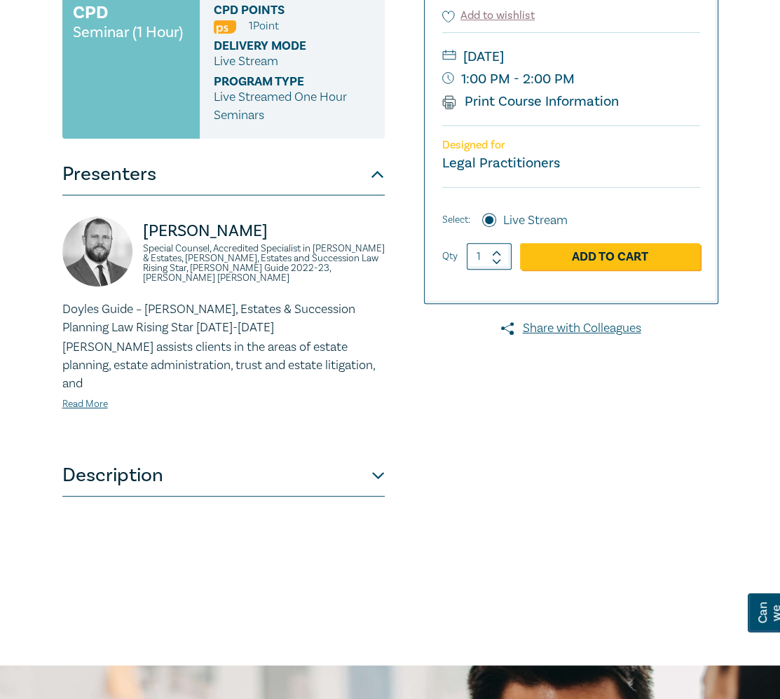
click at [292, 467] on button "Description" at bounding box center [223, 476] width 322 height 42
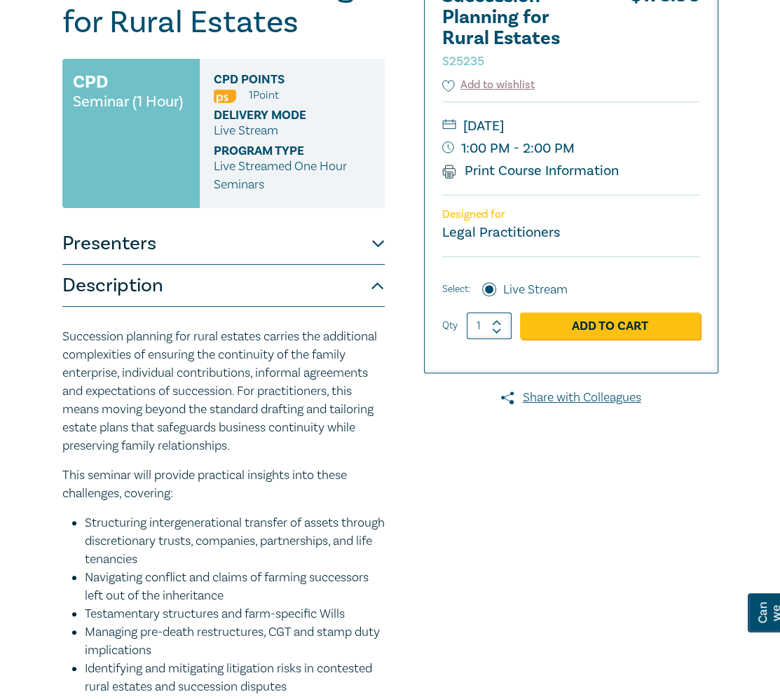
scroll to position [213, 0]
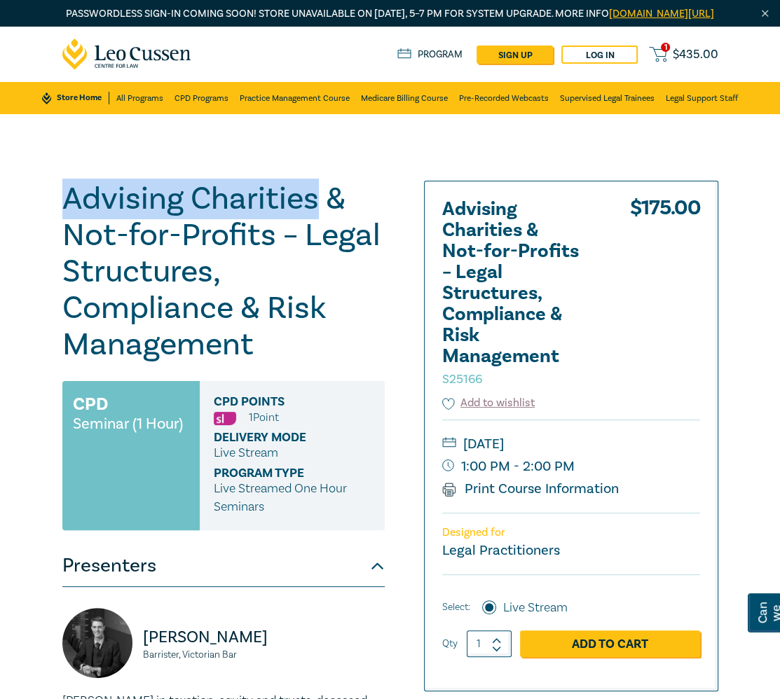
drag, startPoint x: 316, startPoint y: 219, endPoint x: 53, endPoint y: 217, distance: 263.5
click at [53, 217] on div "Advising Charities & Not-for-Profits – Legal Structures, Compliance & Risk Mana…" at bounding box center [390, 624] width 780 height 1020
copy h1 "Advising Charities"
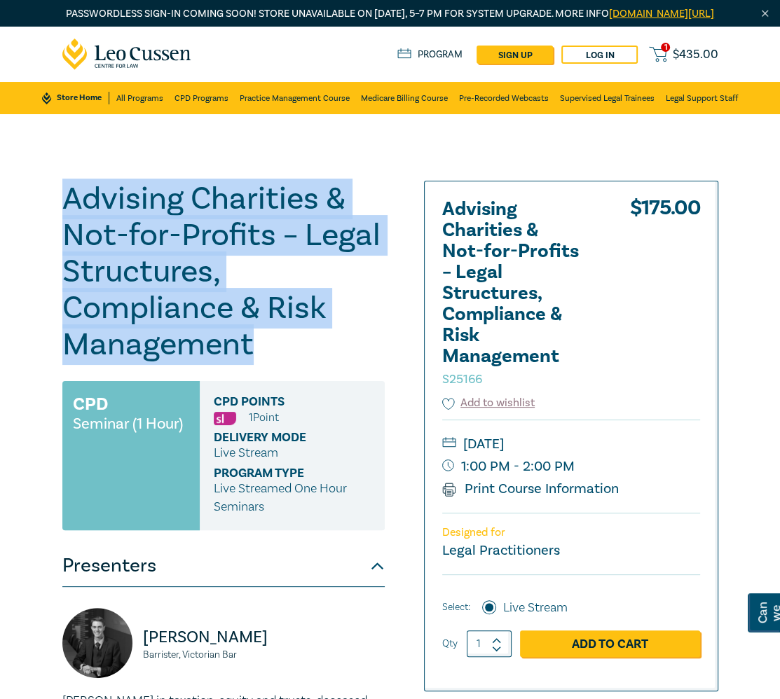
drag, startPoint x: 252, startPoint y: 365, endPoint x: 8, endPoint y: 201, distance: 293.3
click at [8, 201] on div "Advising Charities & Not-for-Profits – Legal Structures, Compliance & Risk Mana…" at bounding box center [390, 624] width 780 height 1020
copy h1 "Advising Charities & Not-for-Profits – Legal Structures, Compliance & Risk Mana…"
drag, startPoint x: 320, startPoint y: 255, endPoint x: 286, endPoint y: 252, distance: 34.5
click at [320, 255] on h1 "Advising Charities & Not-for-Profits – Legal Structures, Compliance & Risk Mana…" at bounding box center [223, 272] width 322 height 182
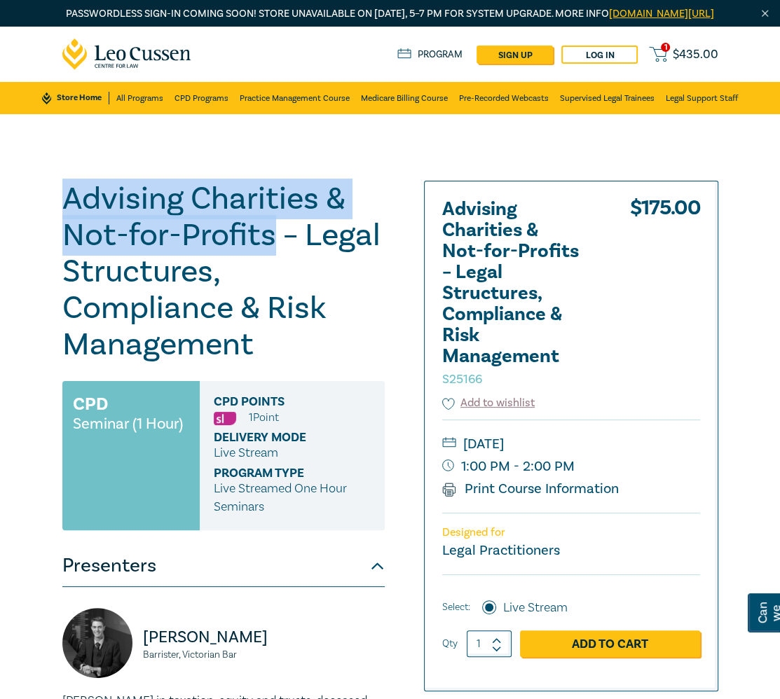
drag, startPoint x: 275, startPoint y: 256, endPoint x: 22, endPoint y: 197, distance: 259.0
click at [22, 197] on div "Advising Charities & Not-for-Profits – Legal Structures, Compliance & Risk Mana…" at bounding box center [390, 624] width 780 height 1020
copy h1 "Advising Charities & Not-for-Profits"
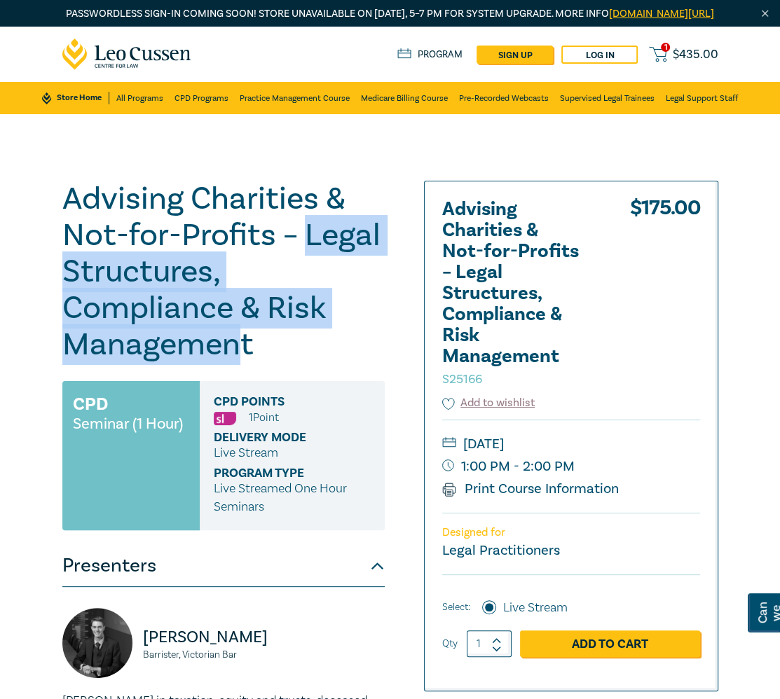
drag, startPoint x: 245, startPoint y: 359, endPoint x: 303, endPoint y: 263, distance: 112.8
click at [303, 263] on h1 "Advising Charities & Not-for-Profits – Legal Structures, Compliance & Risk Mana…" at bounding box center [223, 272] width 322 height 182
copy h1 "Legal Structures, Compliance & Risk Managemen"
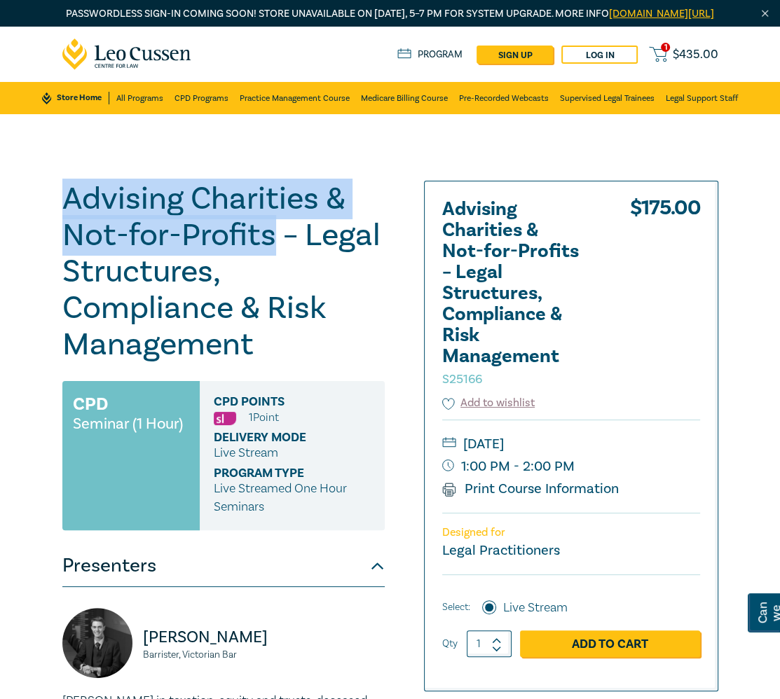
drag, startPoint x: 277, startPoint y: 255, endPoint x: 53, endPoint y: 206, distance: 228.9
click at [54, 206] on div "Advising Charities & Not-for-Profits – Legal Structures, Compliance & Risk Mana…" at bounding box center [250, 624] width 392 height 887
copy h1 "Advising Charities & Not-for-Profits"
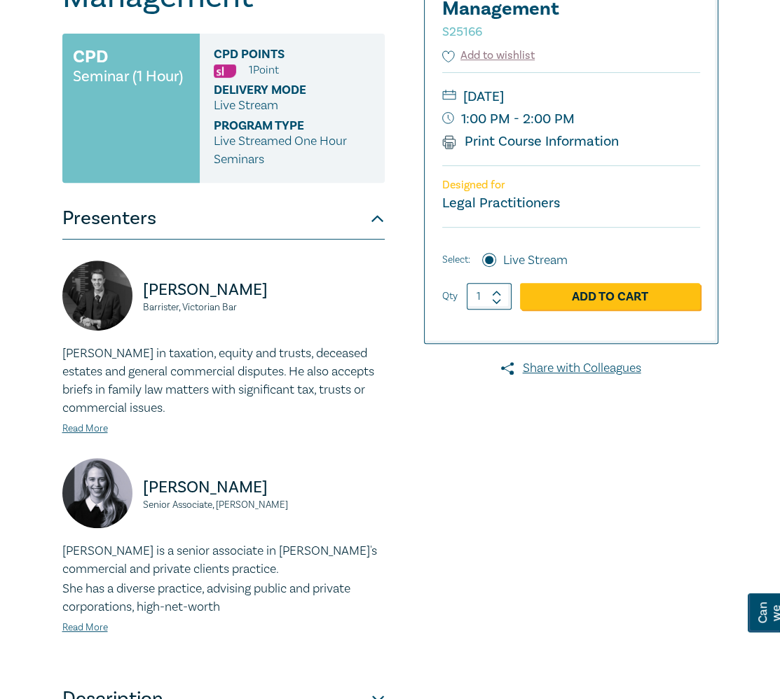
scroll to position [348, 0]
click at [772, 99] on div "Advising Charities & Not-for-Profits – Legal Structures, Compliance & Risk Mana…" at bounding box center [390, 276] width 780 height 1020
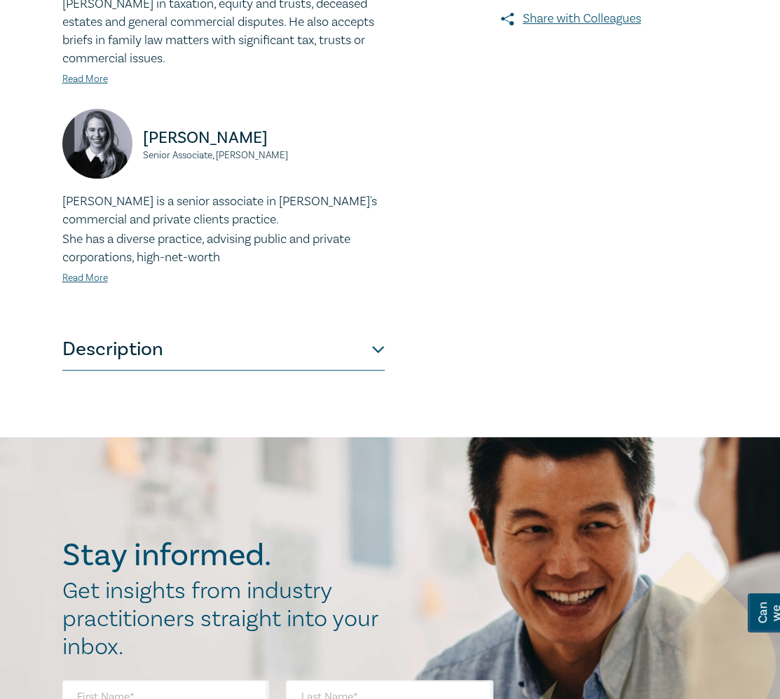
scroll to position [698, 0]
click at [370, 359] on button "Description" at bounding box center [223, 349] width 322 height 42
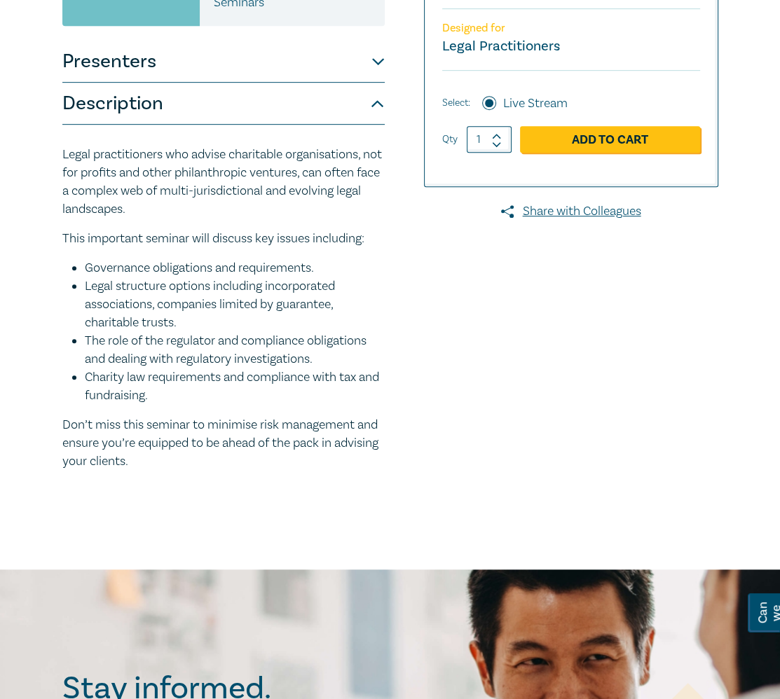
scroll to position [505, 0]
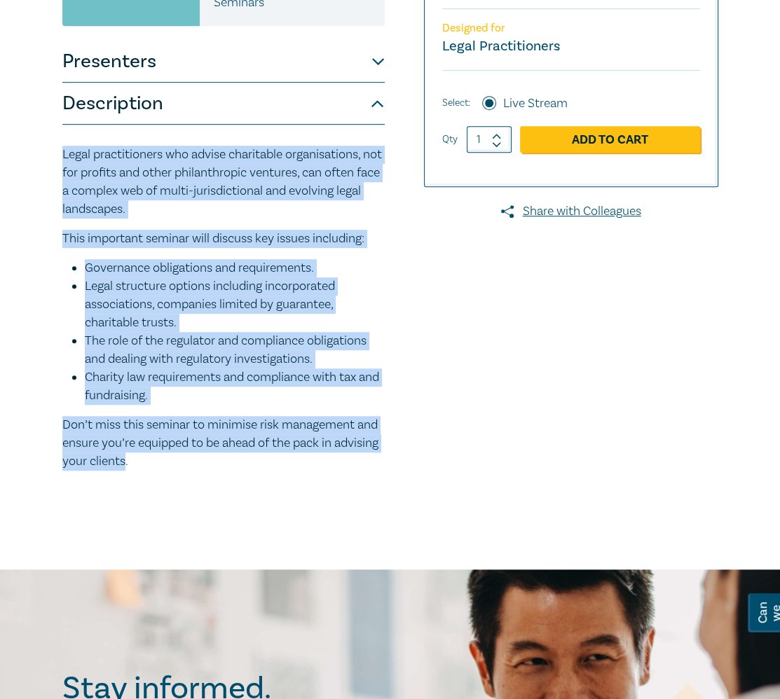
drag, startPoint x: 174, startPoint y: 484, endPoint x: 22, endPoint y: 172, distance: 346.6
click at [22, 172] on div "Advising Charities & Not-for-Profits – Legal Structures, Compliance & Risk Mana…" at bounding box center [390, 90] width 780 height 960
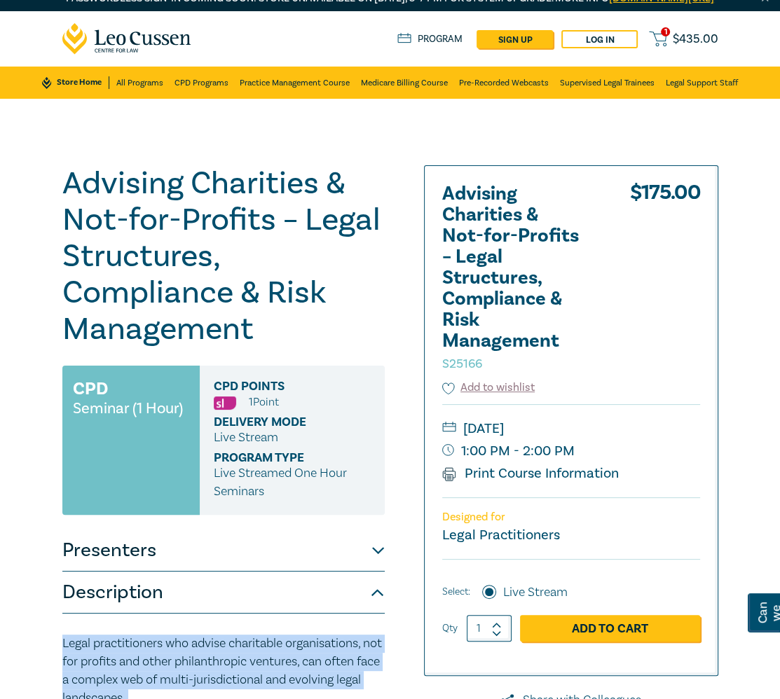
scroll to position [15, 0]
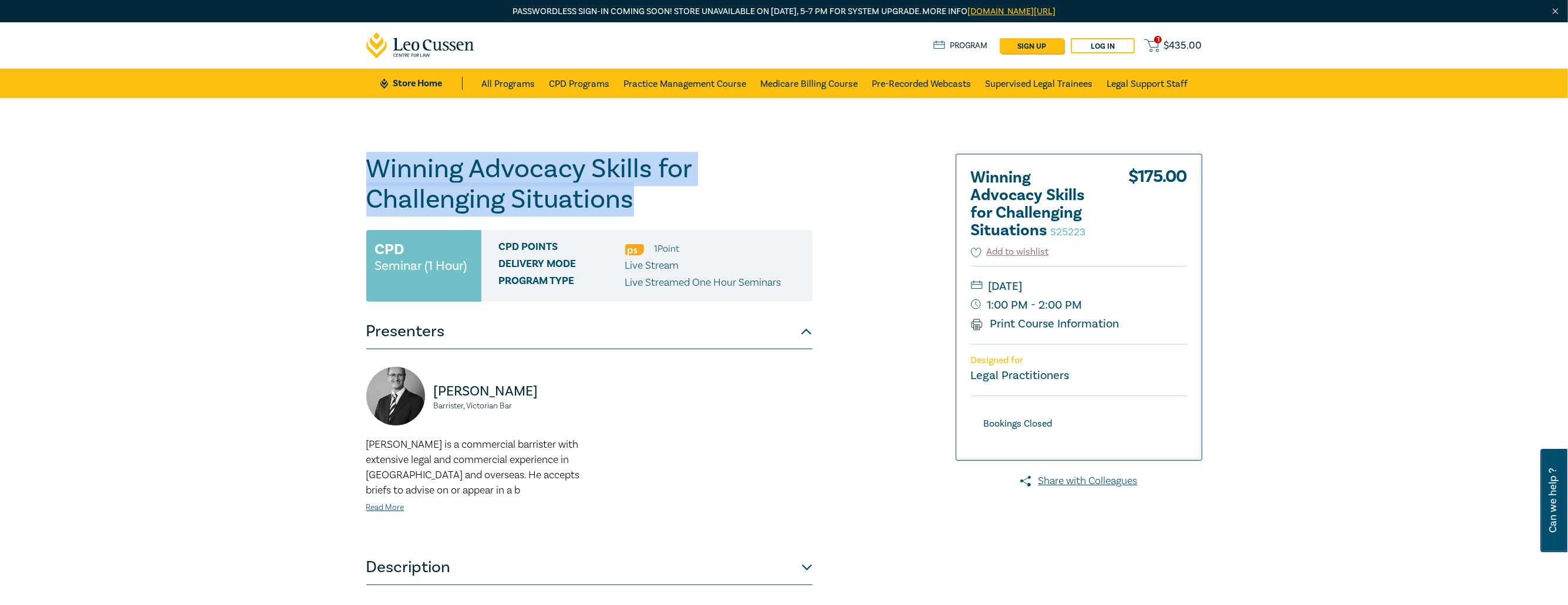
drag, startPoint x: 632, startPoint y: 205, endPoint x: 348, endPoint y: 170, distance: 286.1
click at [348, 170] on div "Winning Advocacy Skills for Challenging Situations S25223 CPD Seminar (1 Hour) …" at bounding box center [784, 447] width 1568 height 699
copy h1 "Winning Advocacy Skills for Challenging Situations"
